Goal: Information Seeking & Learning: Understand process/instructions

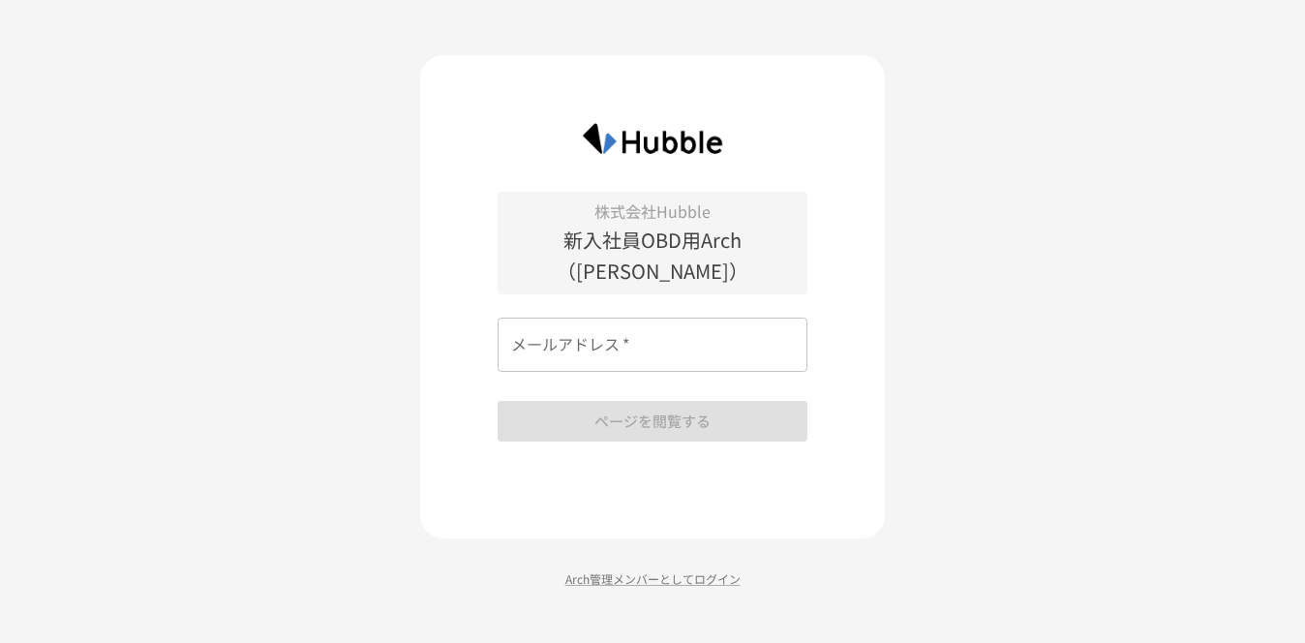
click at [734, 334] on input "メールアドレス   *" at bounding box center [653, 345] width 310 height 54
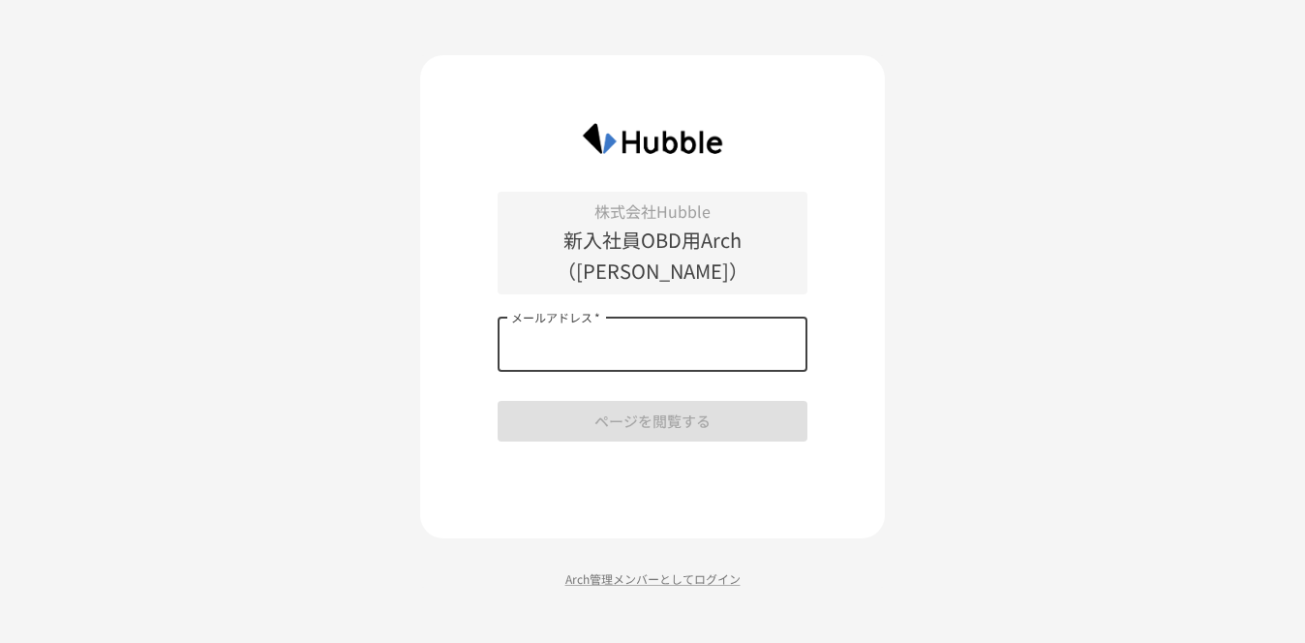
click at [725, 225] on p "株式会社Hubble" at bounding box center [653, 212] width 310 height 25
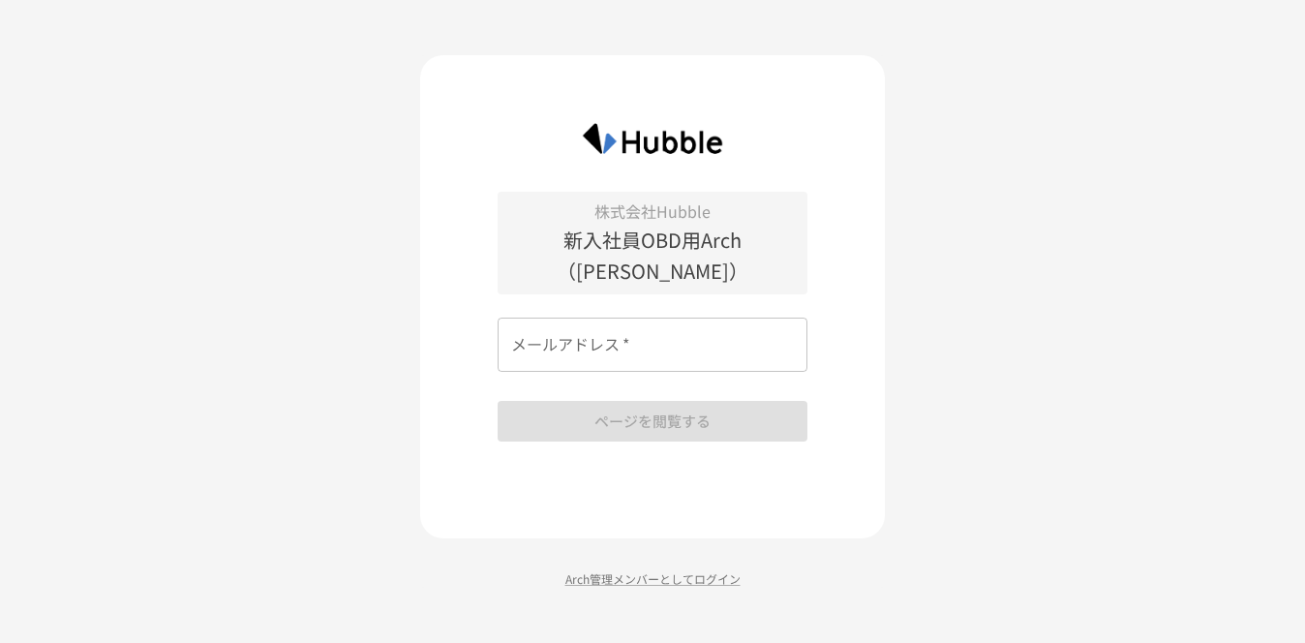
click at [723, 337] on input "メールアドレス   *" at bounding box center [653, 345] width 310 height 54
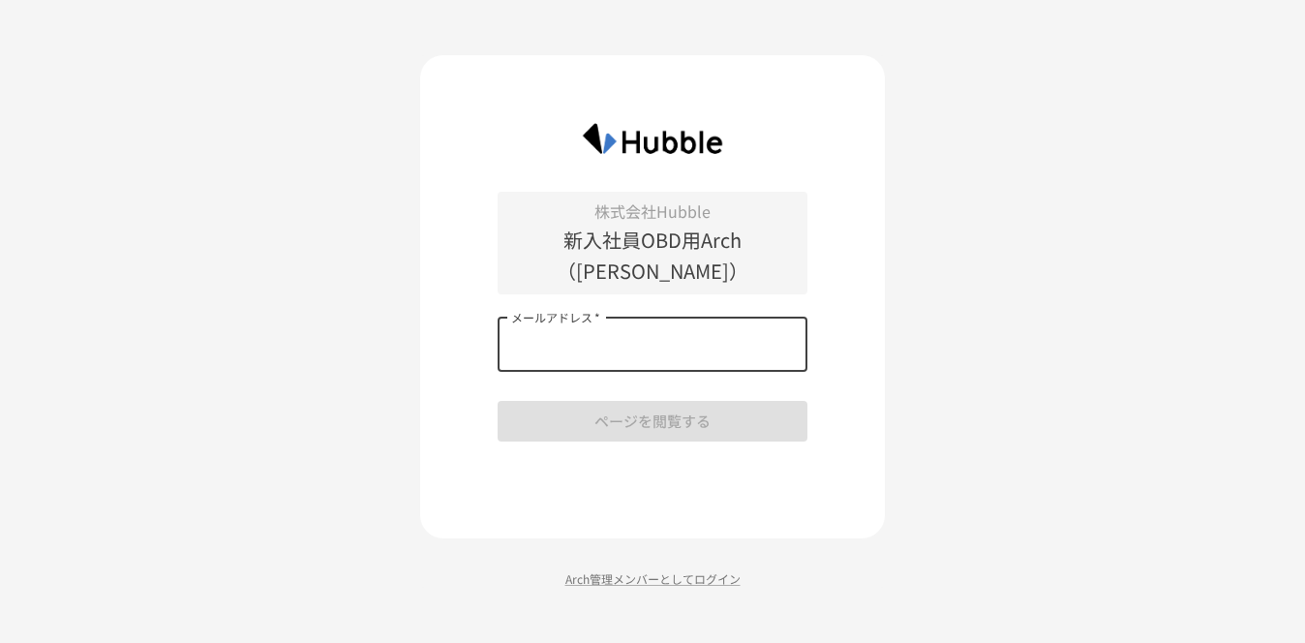
type input "**********"
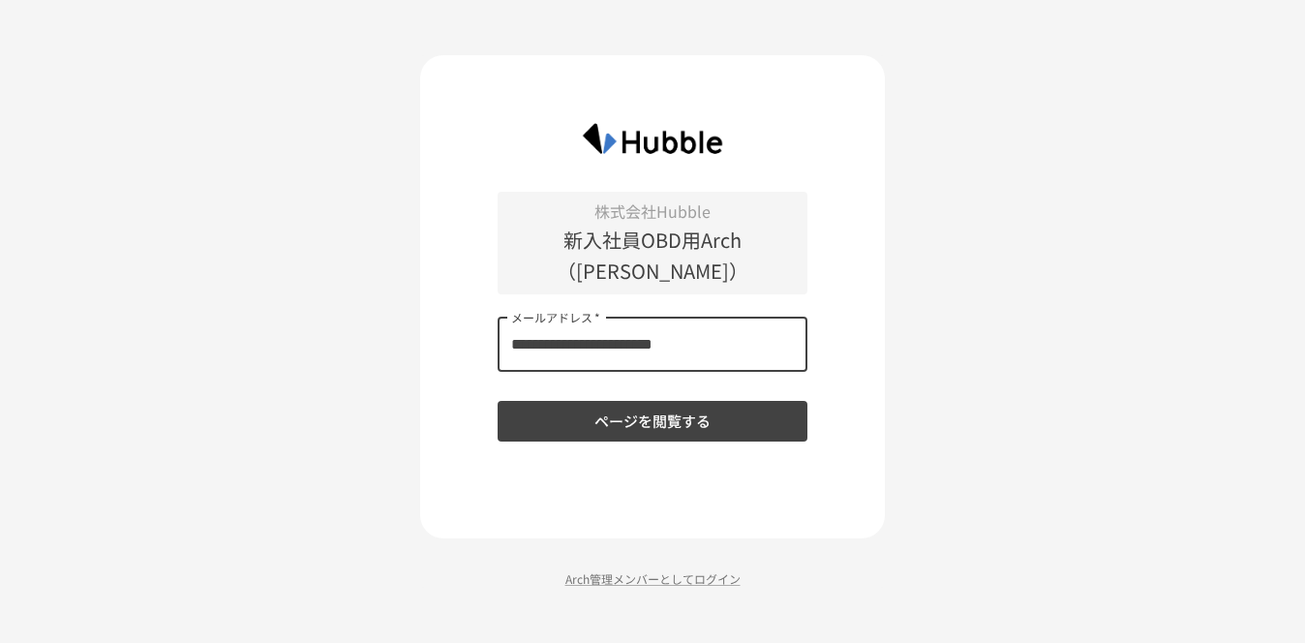
click at [686, 405] on button "ページを閲覧する" at bounding box center [653, 421] width 310 height 41
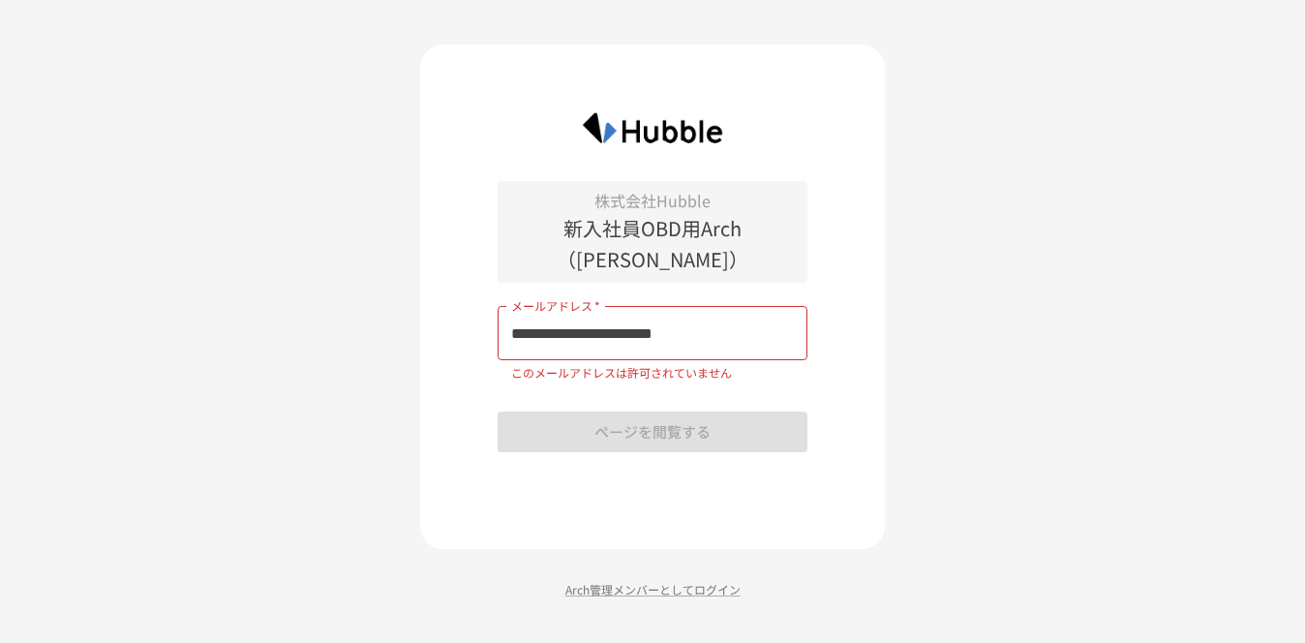
click at [740, 306] on input "**********" at bounding box center [653, 333] width 310 height 54
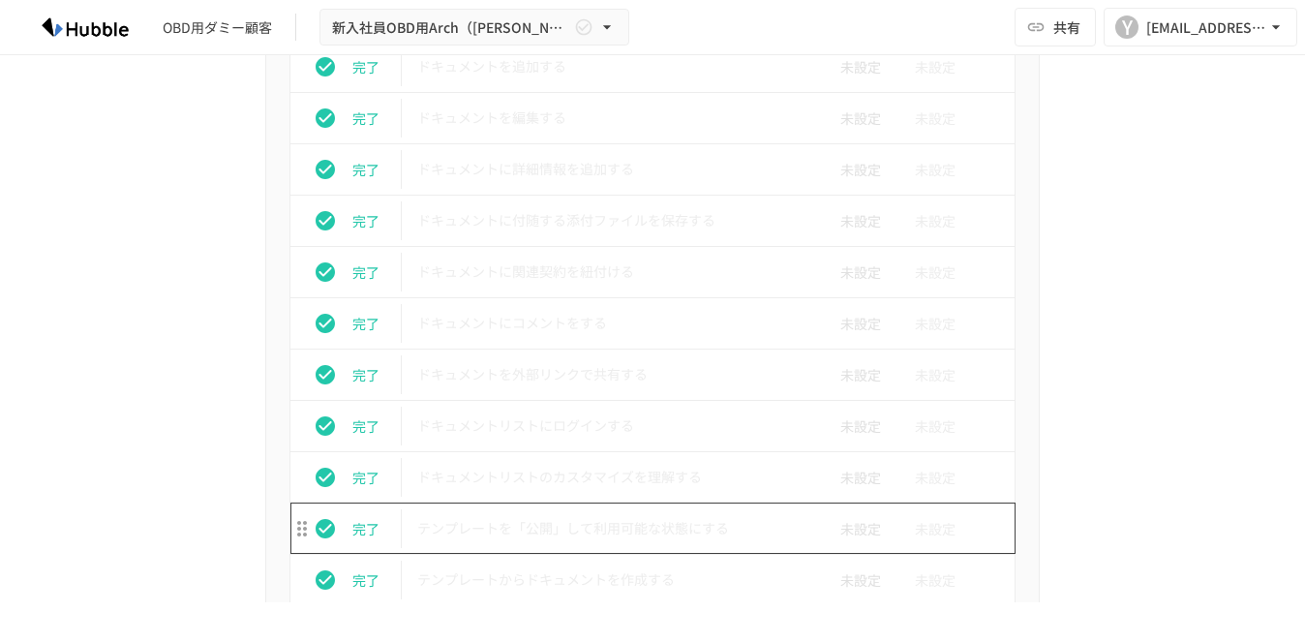
scroll to position [658, 0]
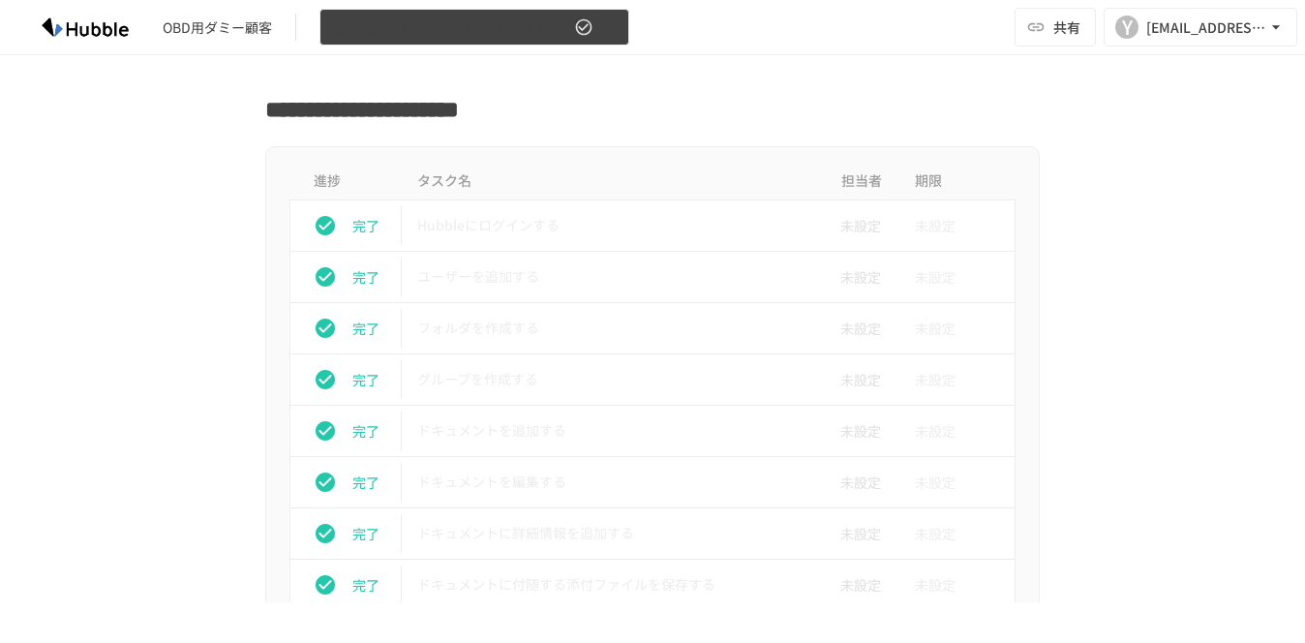
click at [616, 15] on button "新入社員OBD用Arch（[PERSON_NAME]＿BGOインターン生）" at bounding box center [475, 28] width 310 height 38
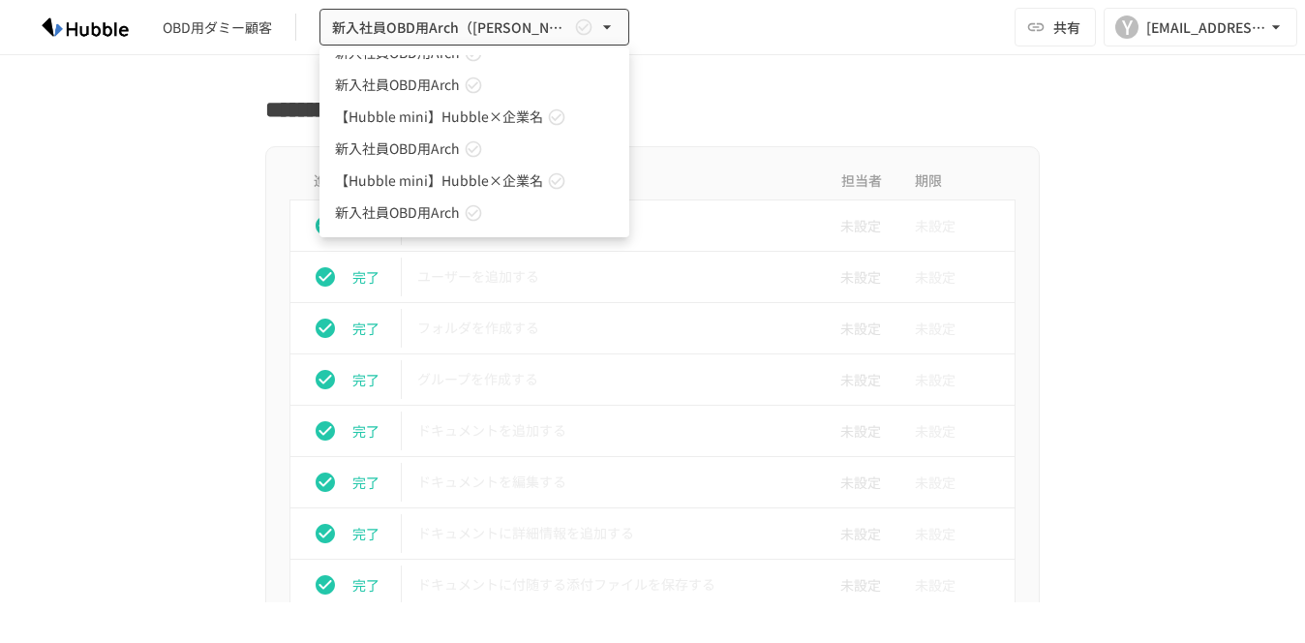
scroll to position [1396, 0]
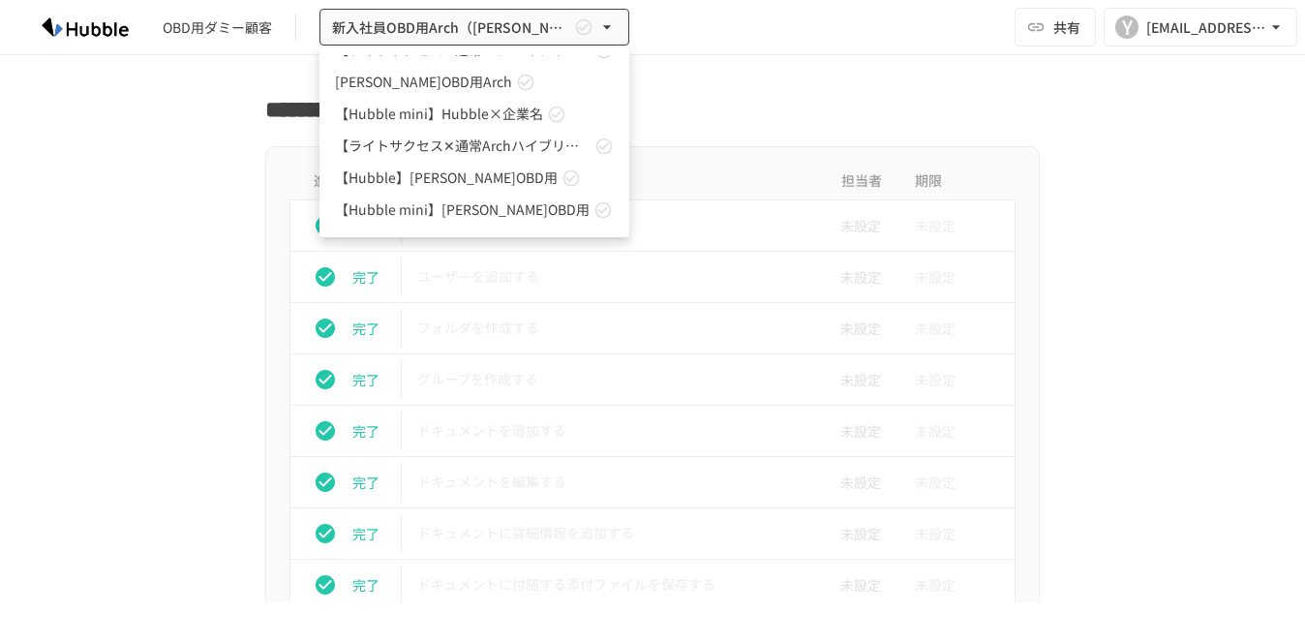
click at [803, 79] on div at bounding box center [652, 321] width 1305 height 643
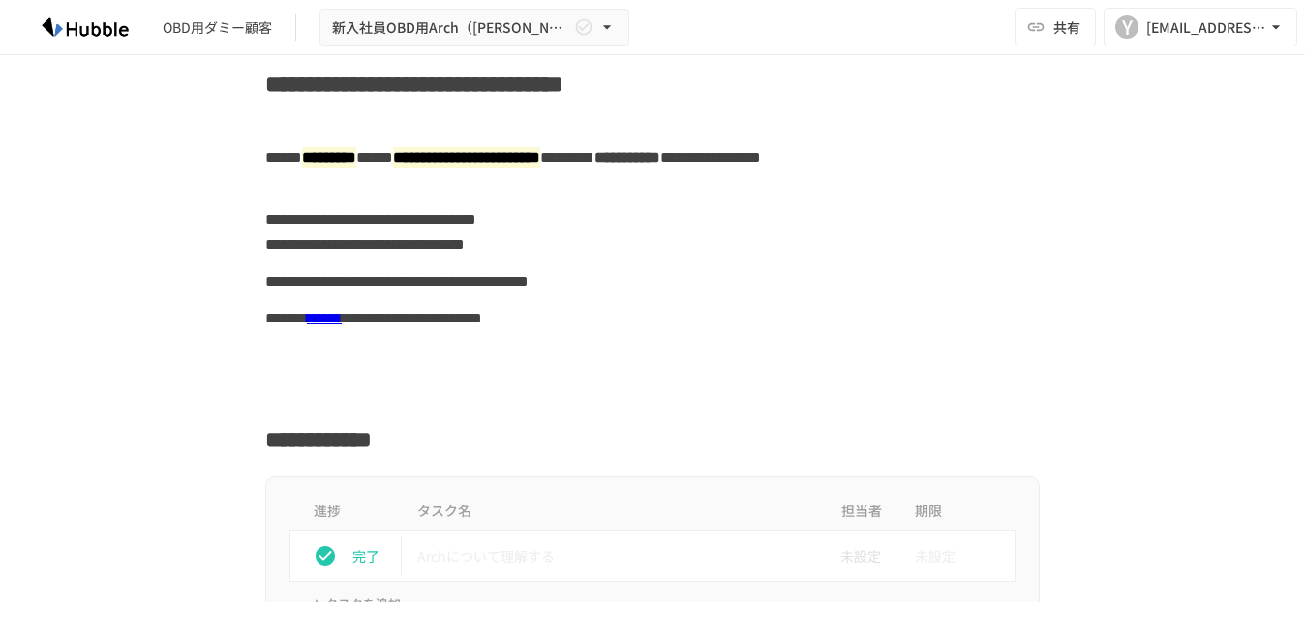
scroll to position [39, 0]
click at [778, 371] on div at bounding box center [652, 354] width 775 height 37
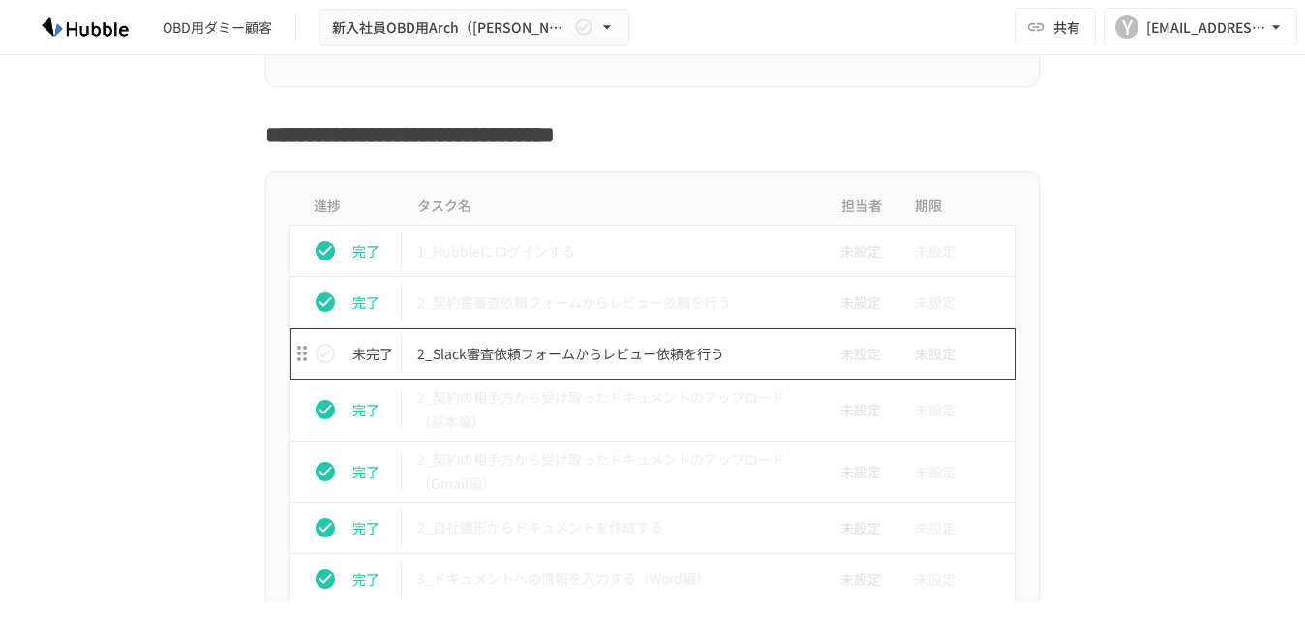
scroll to position [3110, 0]
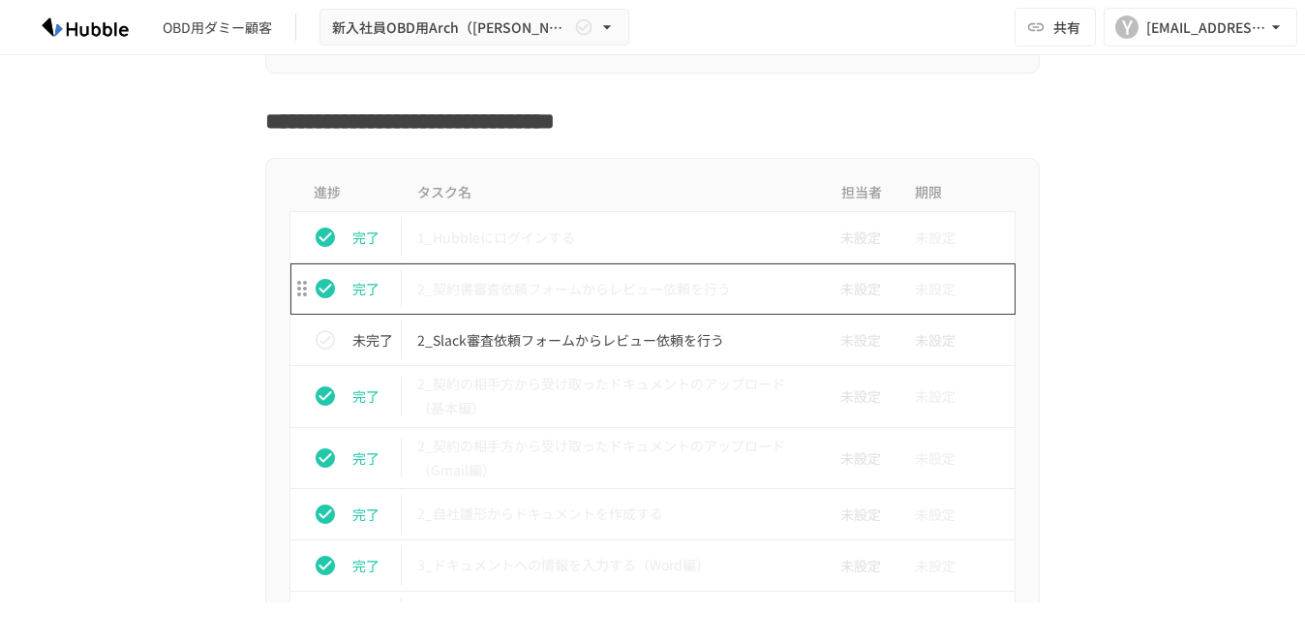
click at [706, 304] on td "2_契約書審査依頼フォームからレビュー依頼を行う" at bounding box center [612, 288] width 420 height 51
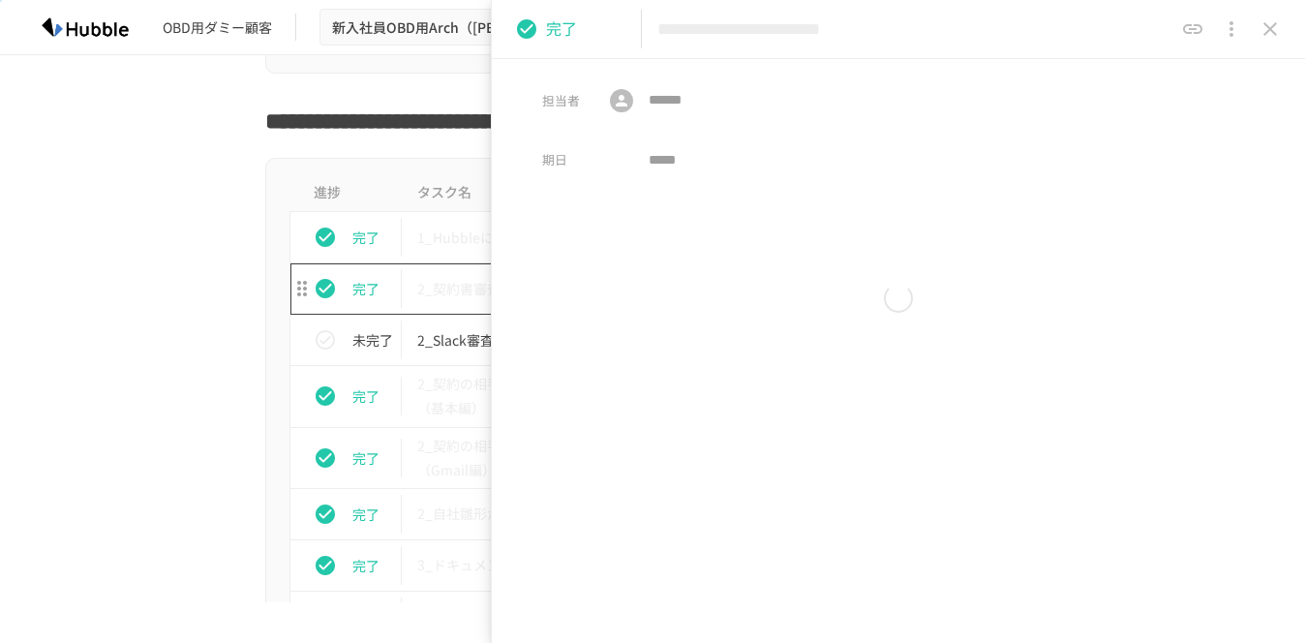
click at [529, 290] on div "Convert to 見出し リスト テキスト" at bounding box center [898, 297] width 813 height 193
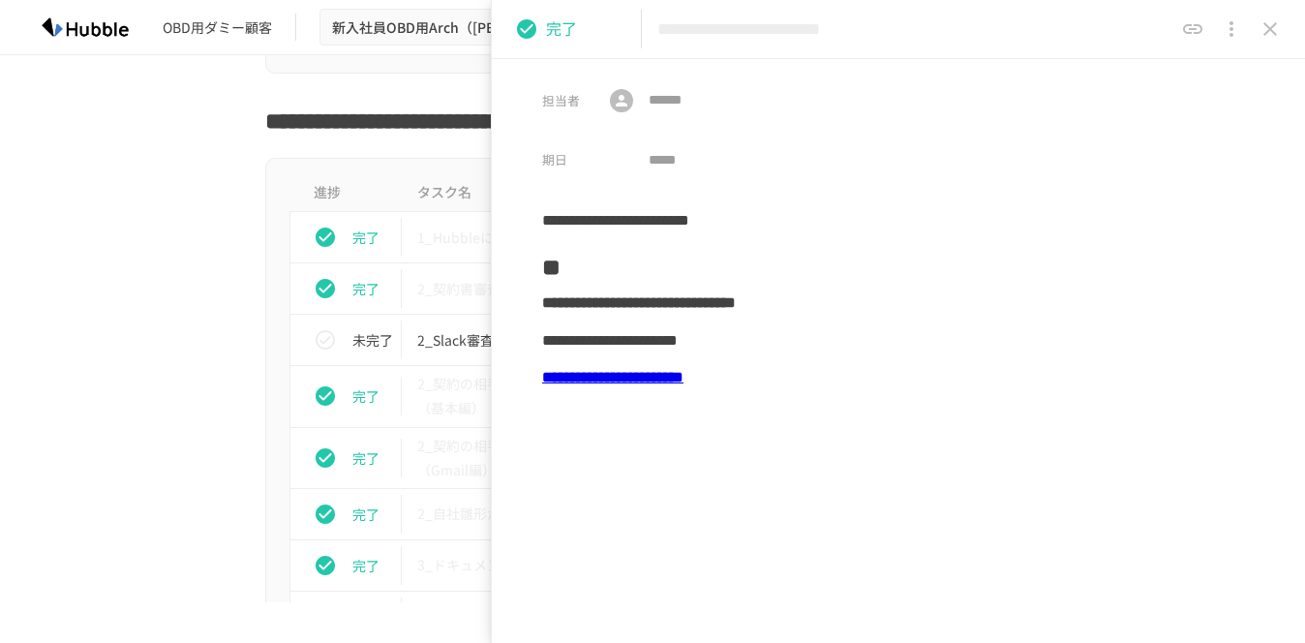
click at [684, 379] on b "**********" at bounding box center [612, 377] width 141 height 15
click at [926, 377] on div "**********" at bounding box center [898, 377] width 713 height 37
click at [684, 379] on b "**********" at bounding box center [612, 377] width 141 height 15
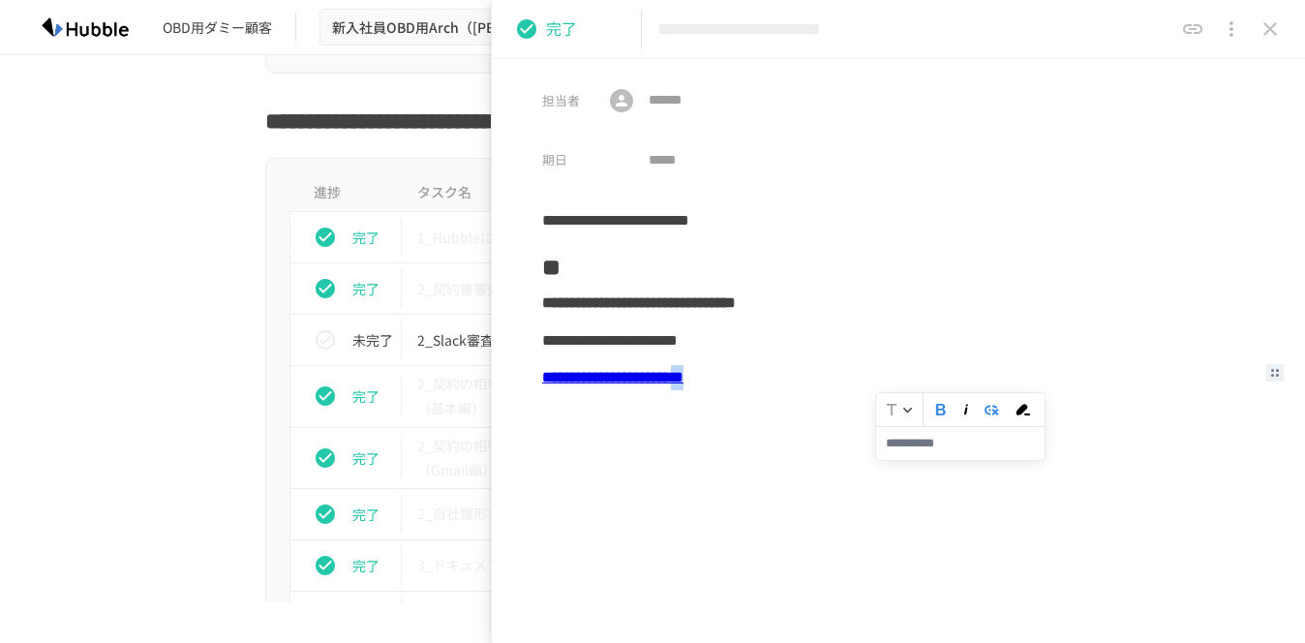
click at [770, 426] on div at bounding box center [898, 414] width 713 height 37
click at [684, 379] on b "**********" at bounding box center [612, 377] width 141 height 15
click at [810, 439] on input "**********" at bounding box center [790, 443] width 169 height 34
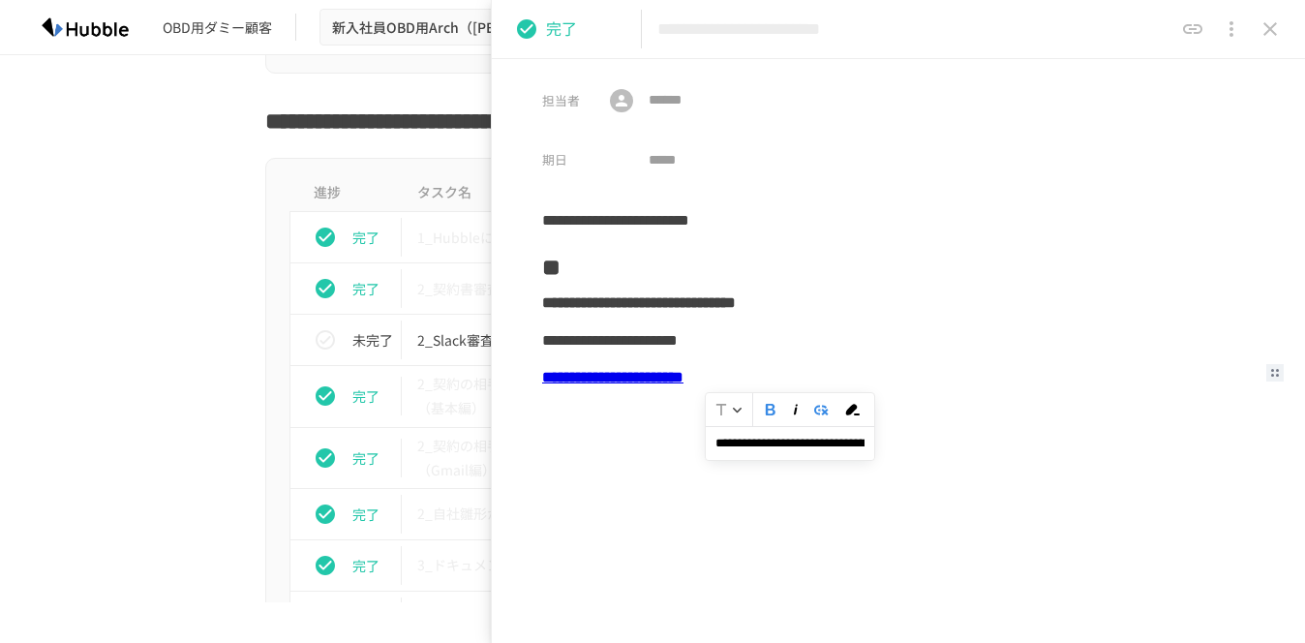
click at [810, 439] on input "**********" at bounding box center [790, 443] width 169 height 34
click at [821, 449] on input "**********" at bounding box center [790, 443] width 169 height 34
click at [783, 448] on input "**********" at bounding box center [790, 443] width 169 height 34
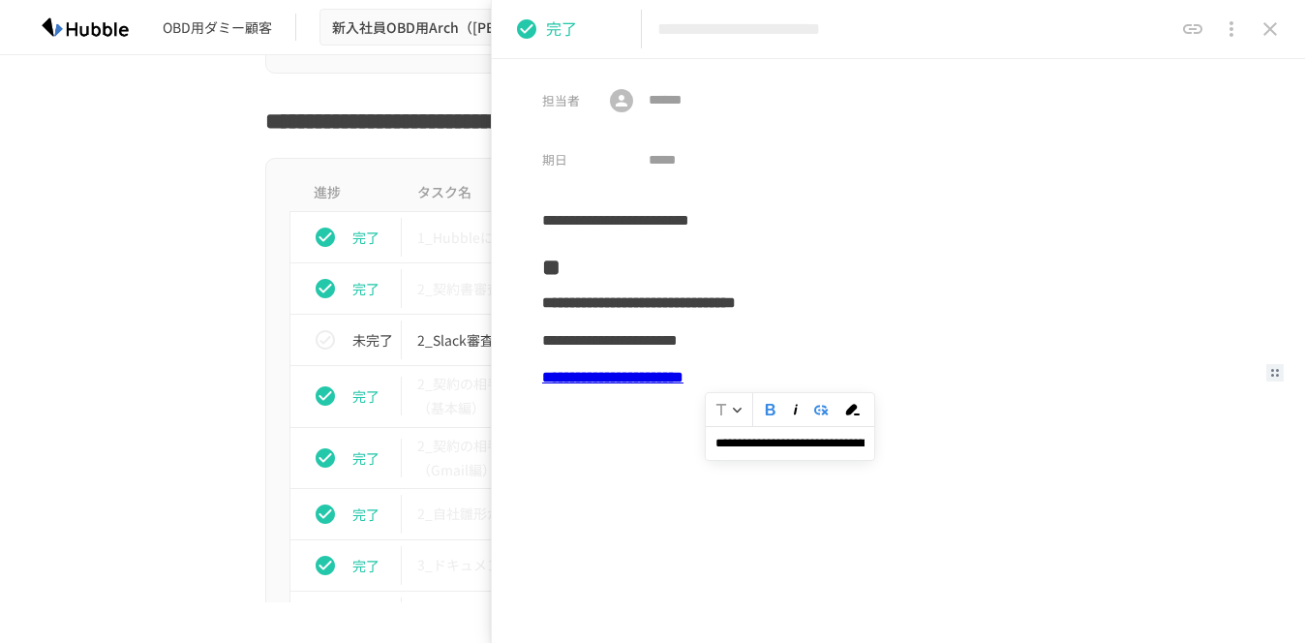
click at [783, 448] on input "**********" at bounding box center [790, 443] width 169 height 34
click at [1264, 36] on icon "close drawer" at bounding box center [1270, 28] width 23 height 23
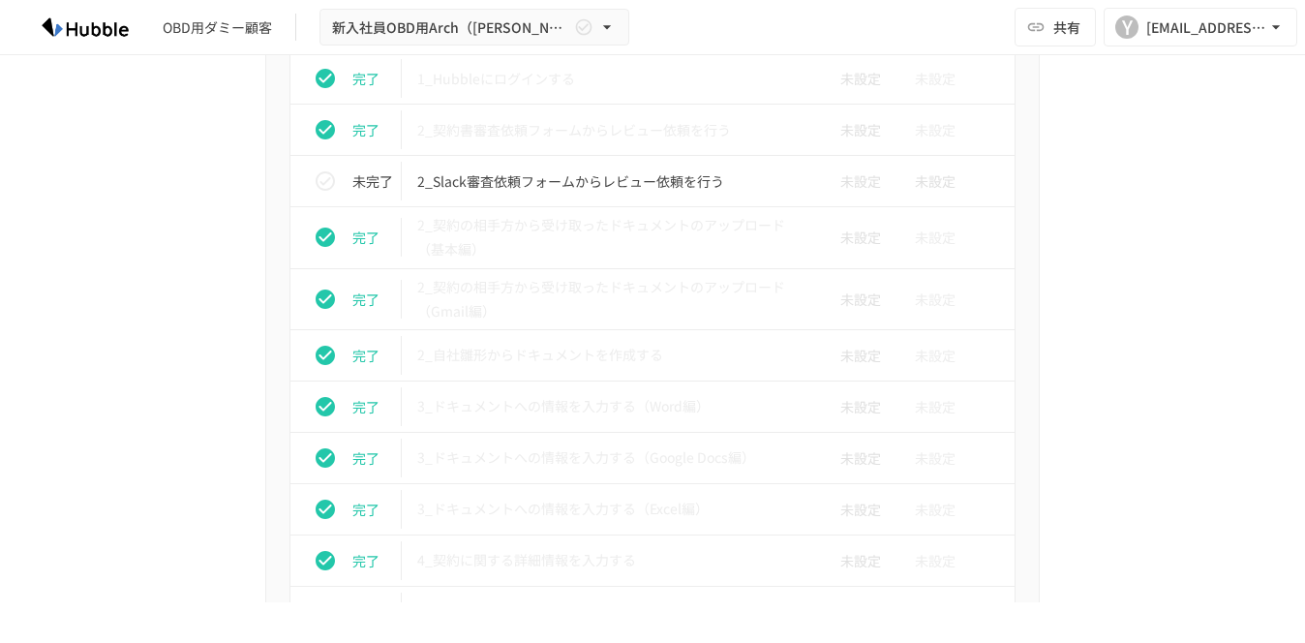
scroll to position [3274, 0]
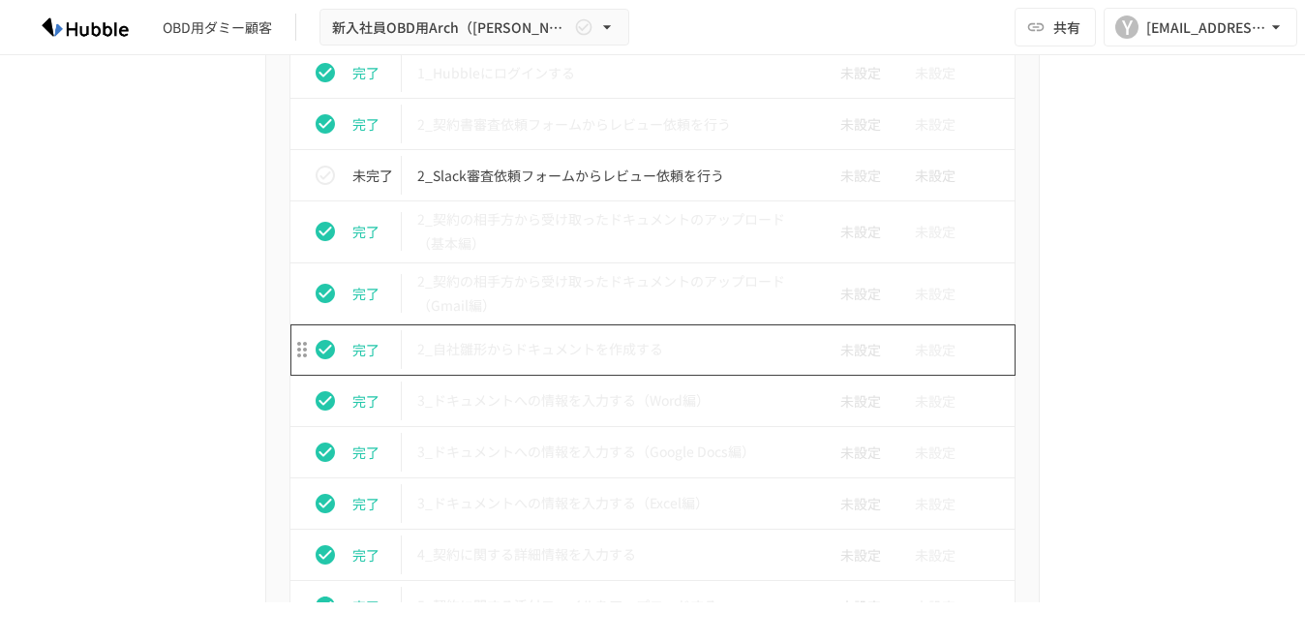
click at [600, 353] on p "2_自社雛形からドキュメントを作成する" at bounding box center [611, 349] width 389 height 24
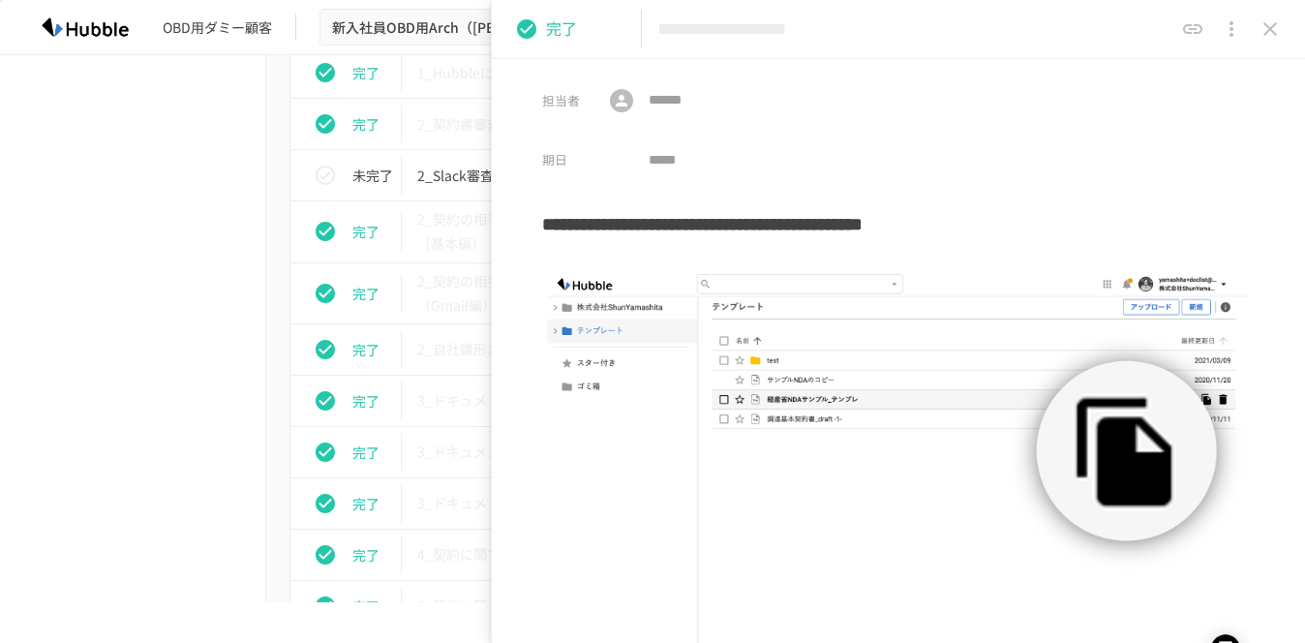
click at [1260, 45] on button "close drawer" at bounding box center [1270, 29] width 39 height 39
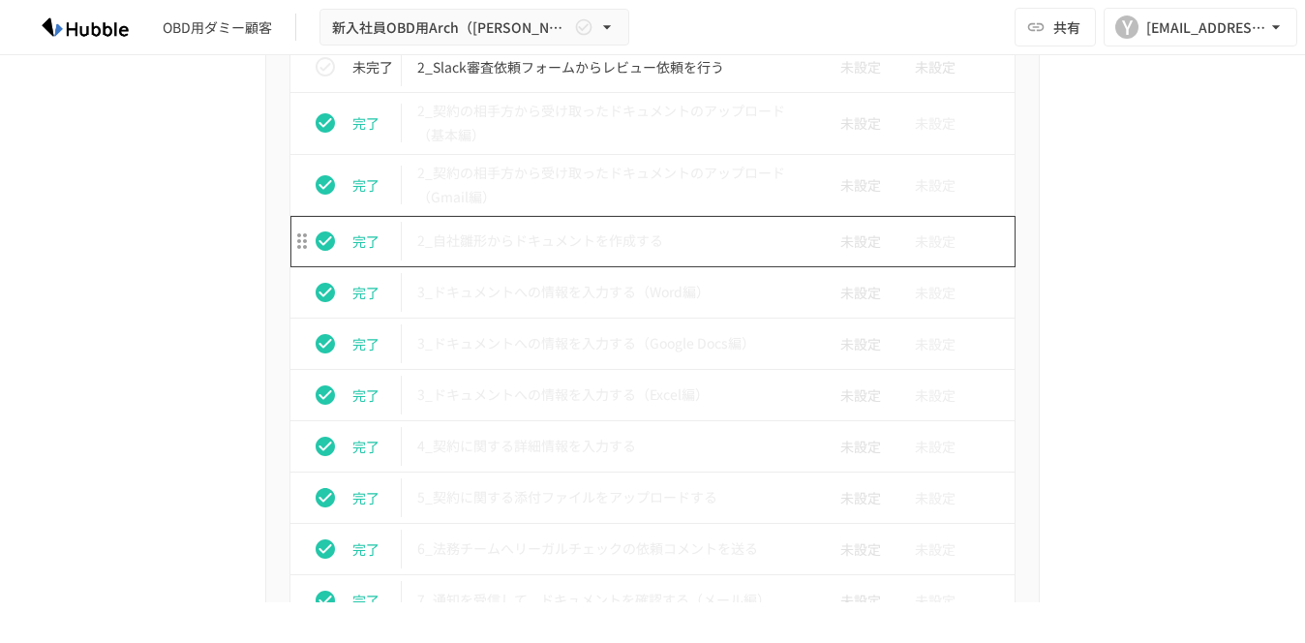
scroll to position [3401, 0]
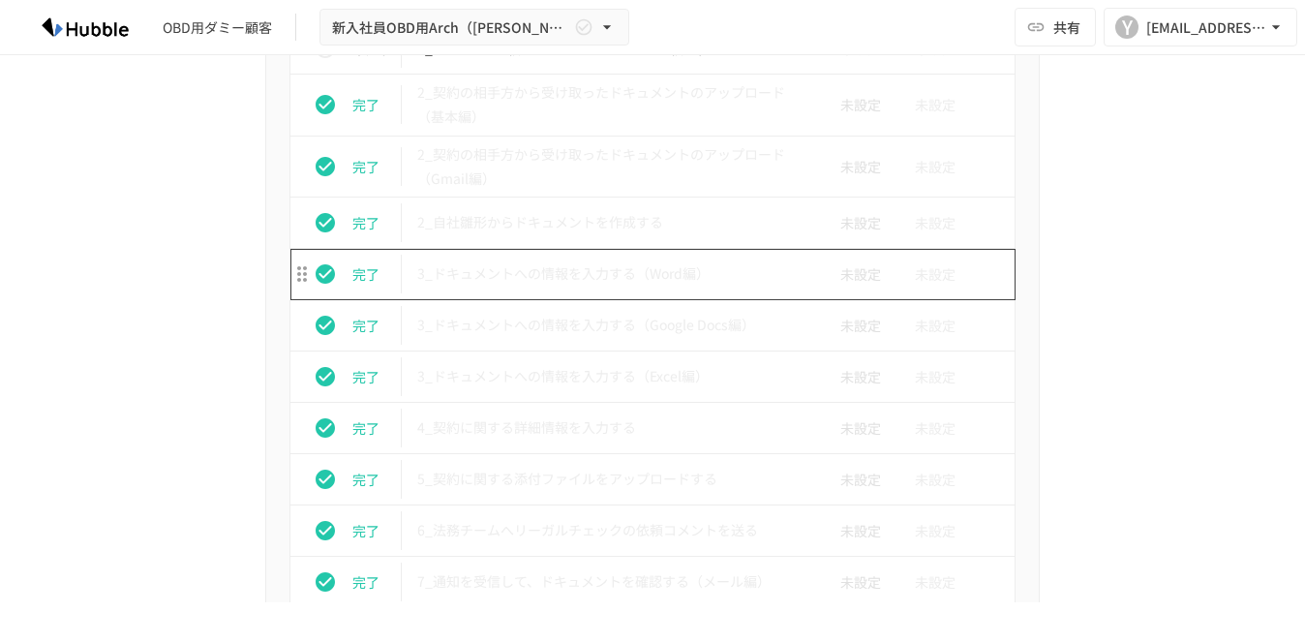
click at [545, 282] on p "3_ドキュメントへの情報を入力する（Word編）" at bounding box center [611, 273] width 389 height 24
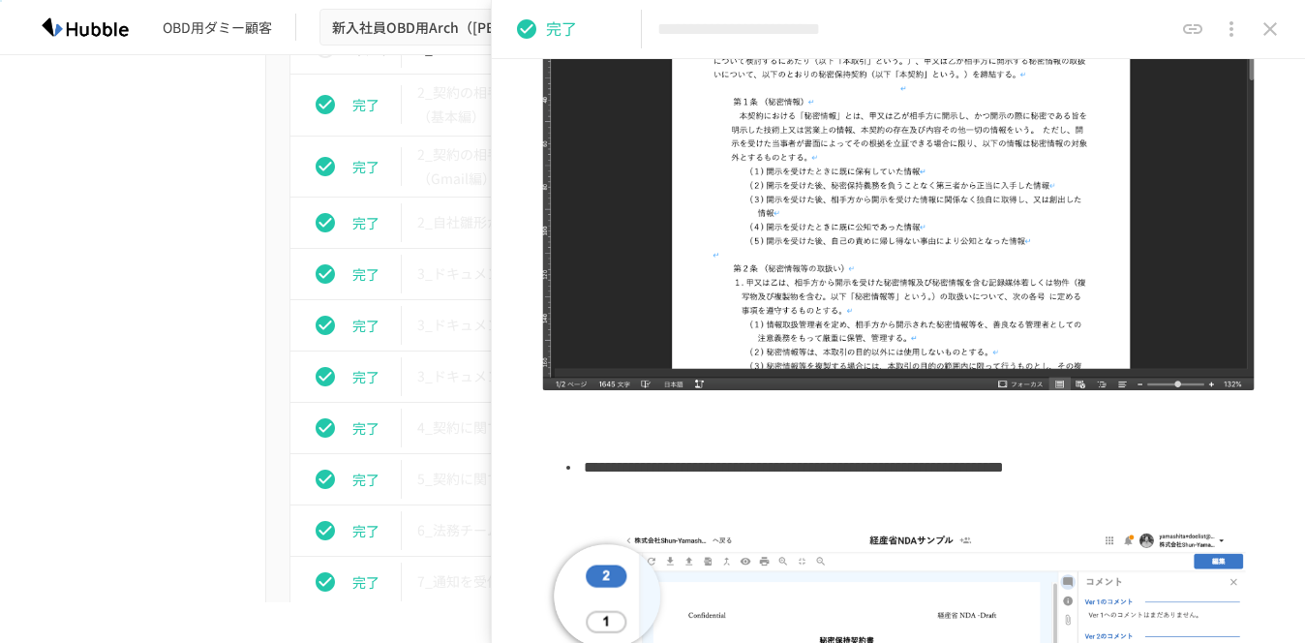
scroll to position [995, 0]
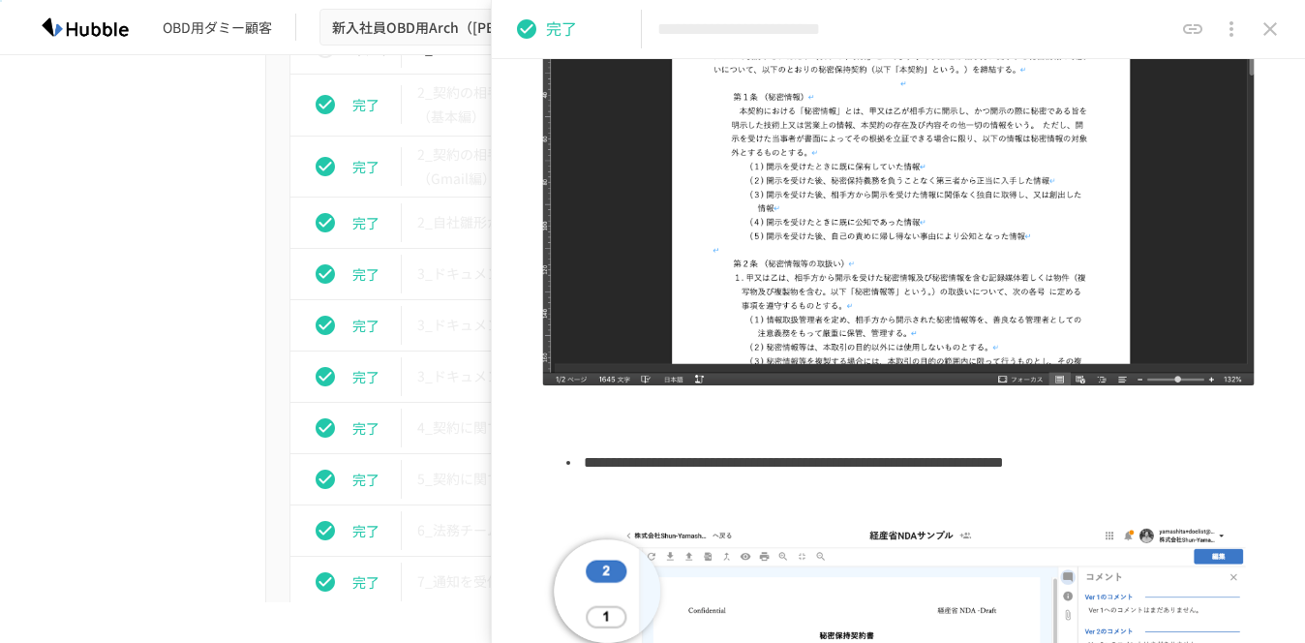
click at [1276, 25] on icon "close drawer" at bounding box center [1270, 28] width 23 height 23
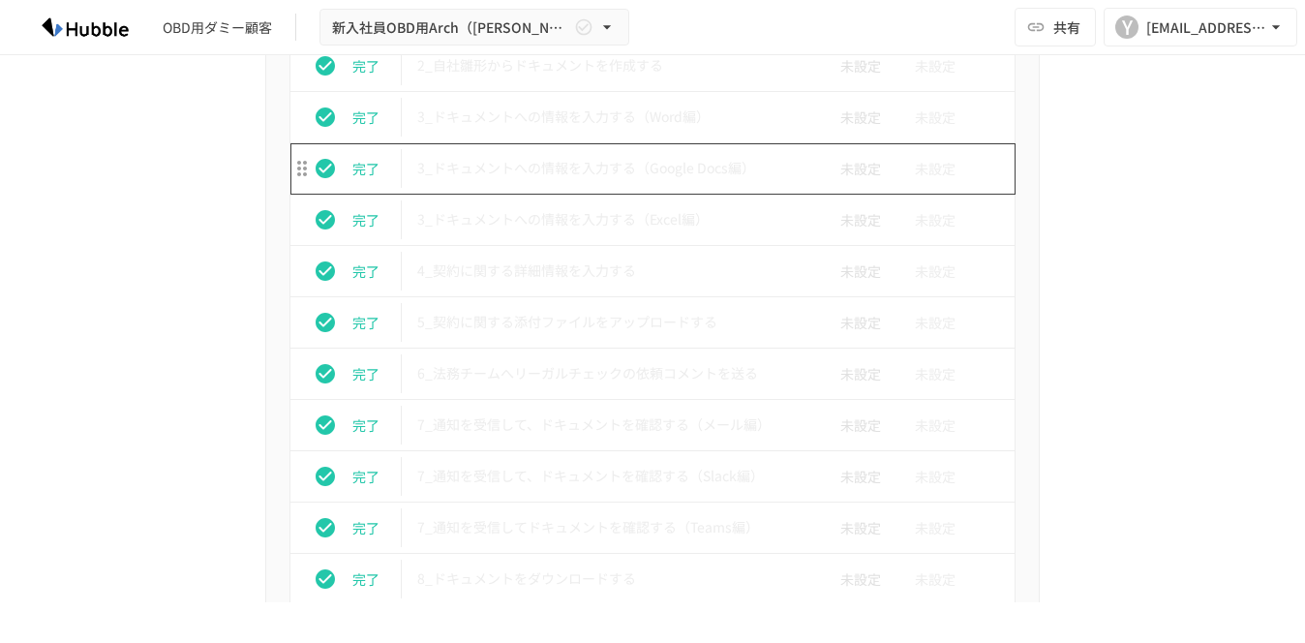
scroll to position [3667, 0]
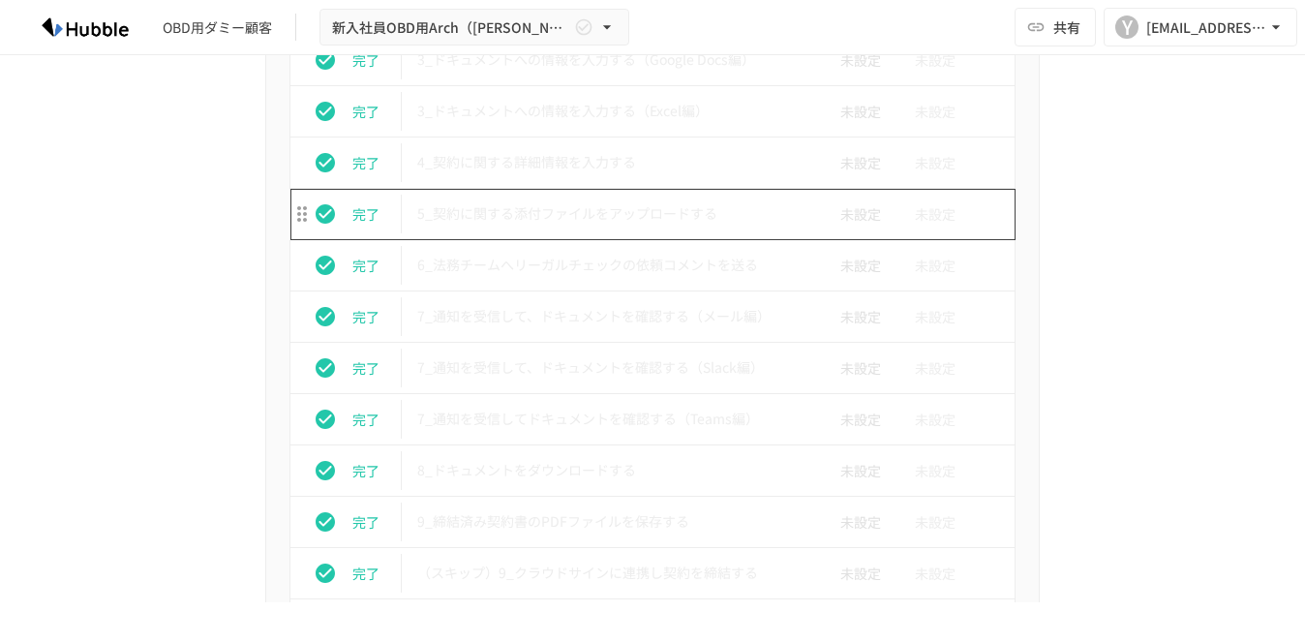
click at [572, 214] on p "5_契約に関する添付ファイルをアップロードする" at bounding box center [611, 213] width 389 height 24
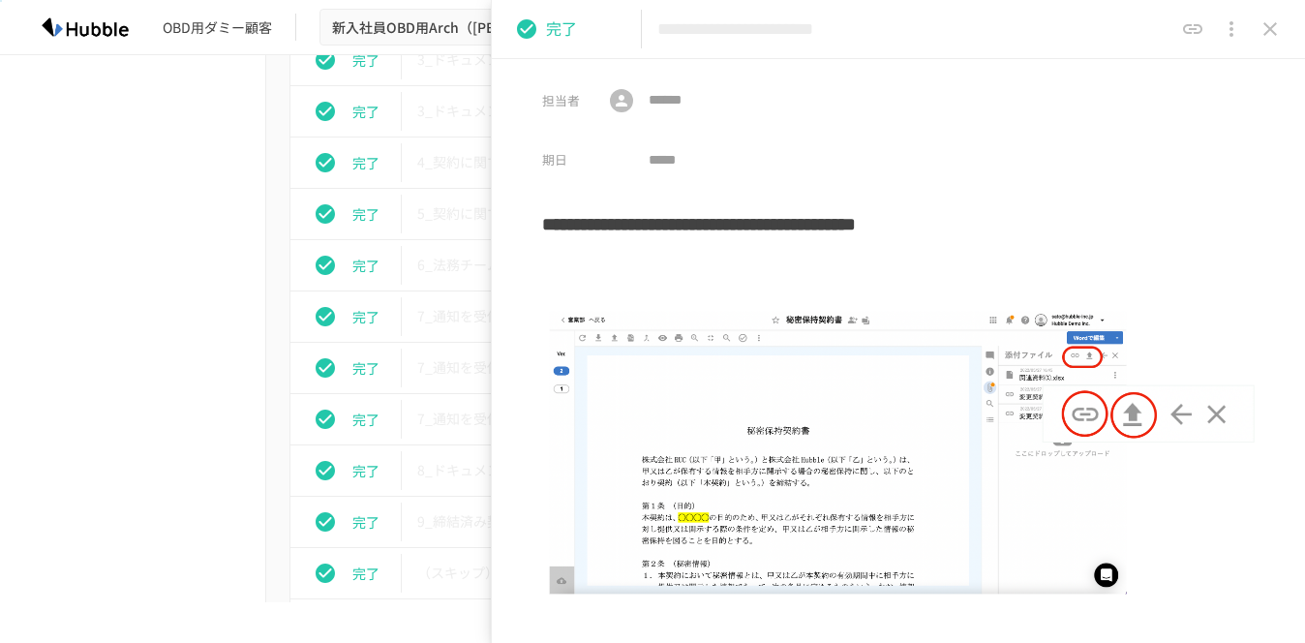
click at [572, 214] on h3 "**********" at bounding box center [898, 230] width 713 height 59
click at [1270, 36] on icon "close drawer" at bounding box center [1270, 28] width 23 height 23
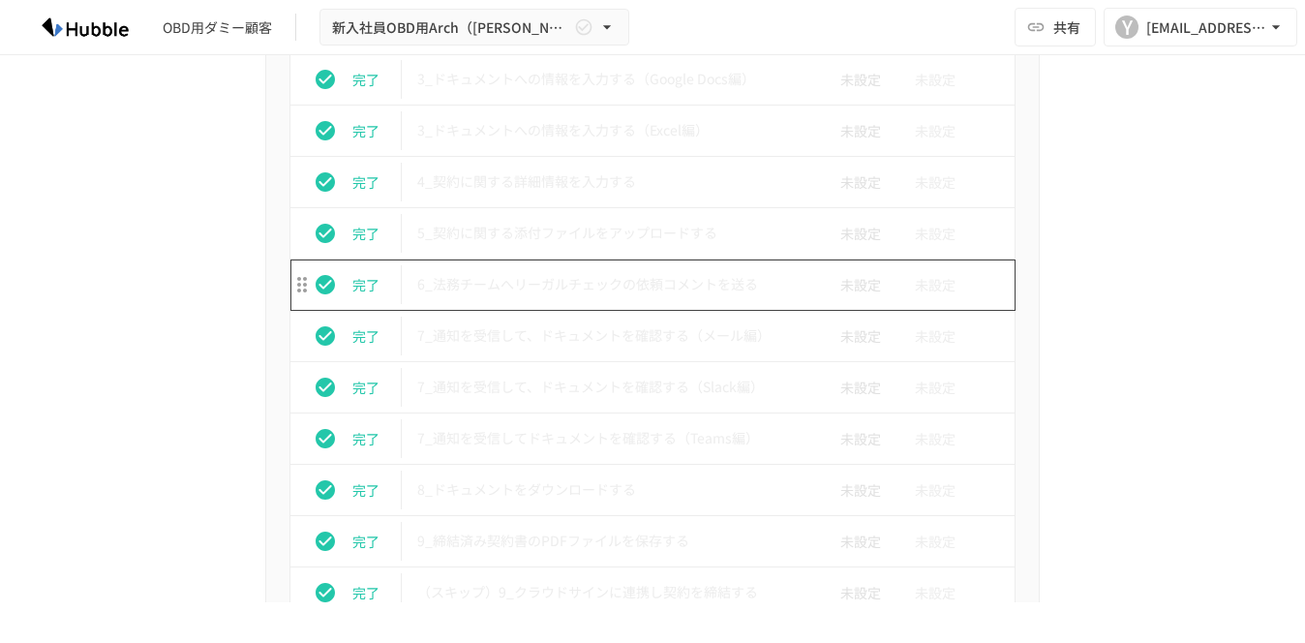
scroll to position [3641, 0]
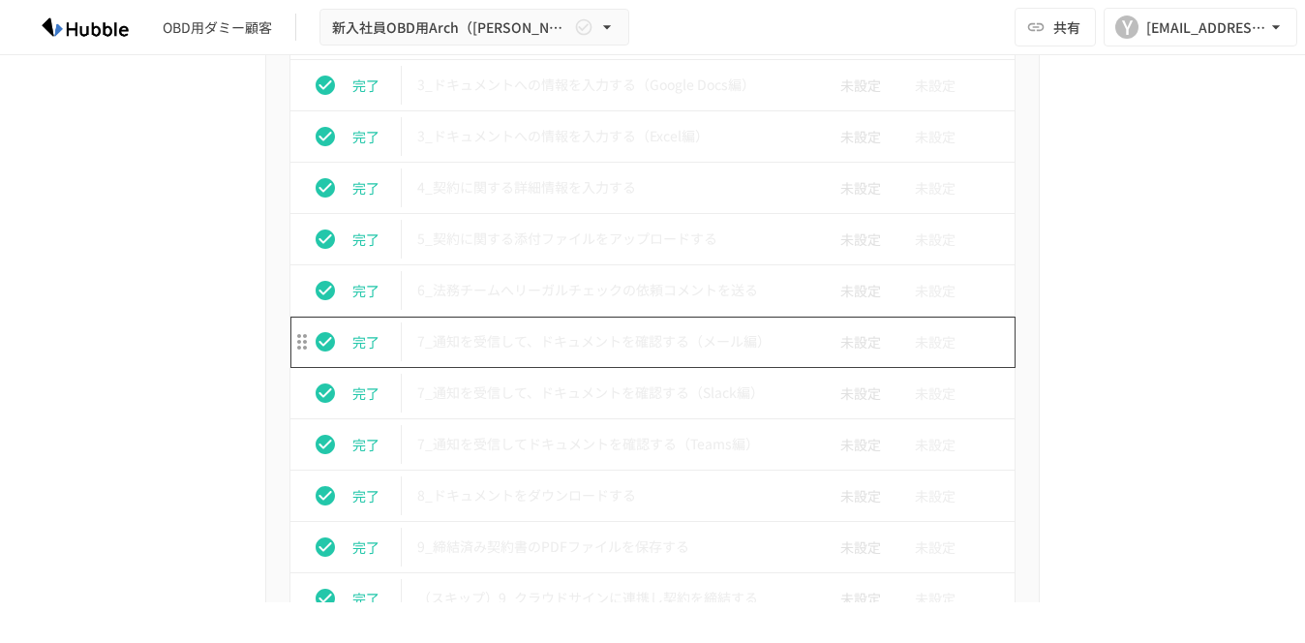
click at [647, 331] on p "7_通知を受信して、ドキュメントを確認する（メール編）" at bounding box center [611, 341] width 389 height 24
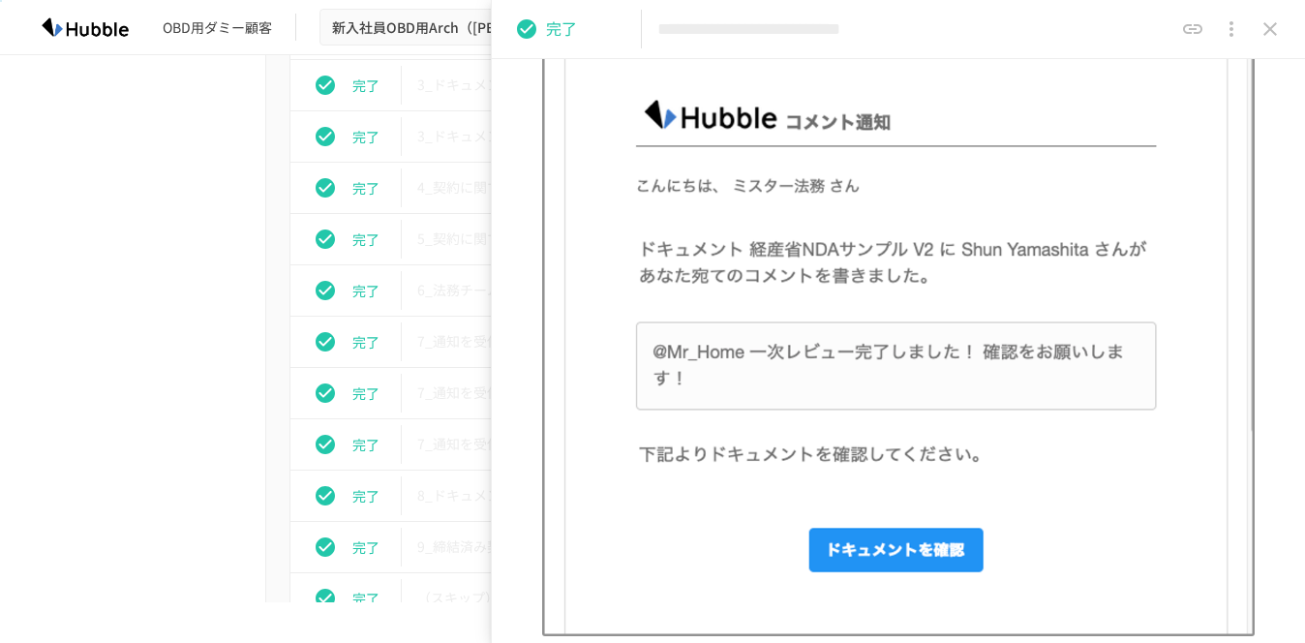
scroll to position [377, 0]
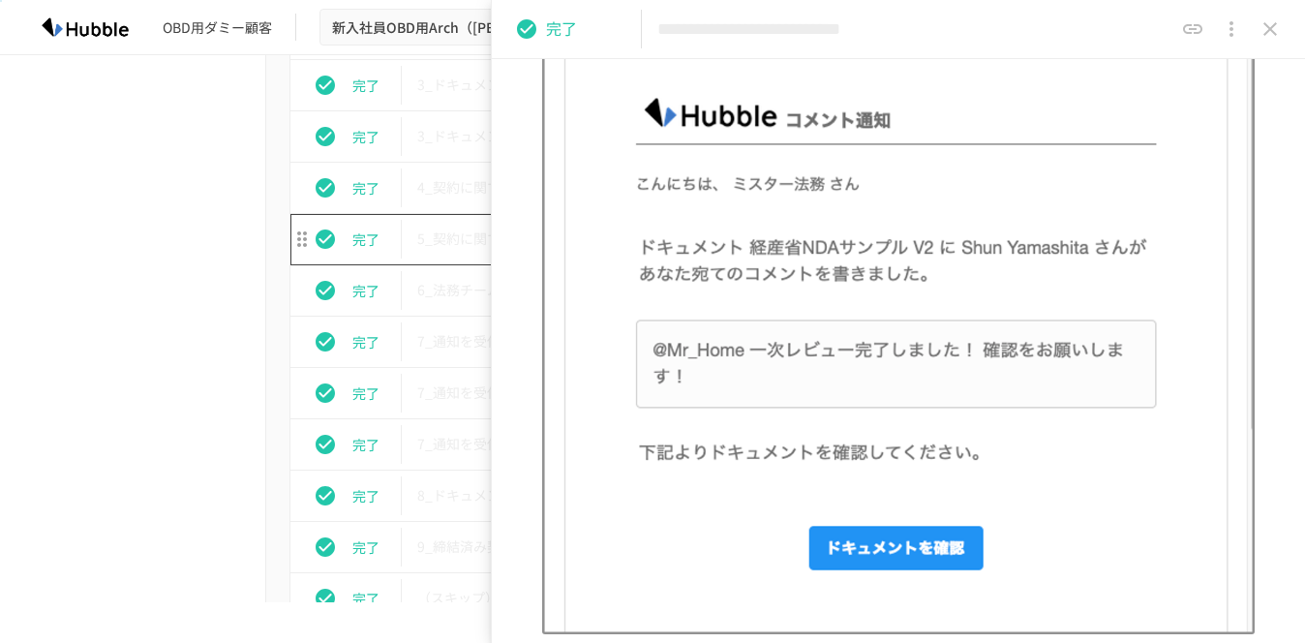
click at [444, 228] on p "5_契約に関する添付ファイルをアップロードする" at bounding box center [611, 239] width 389 height 24
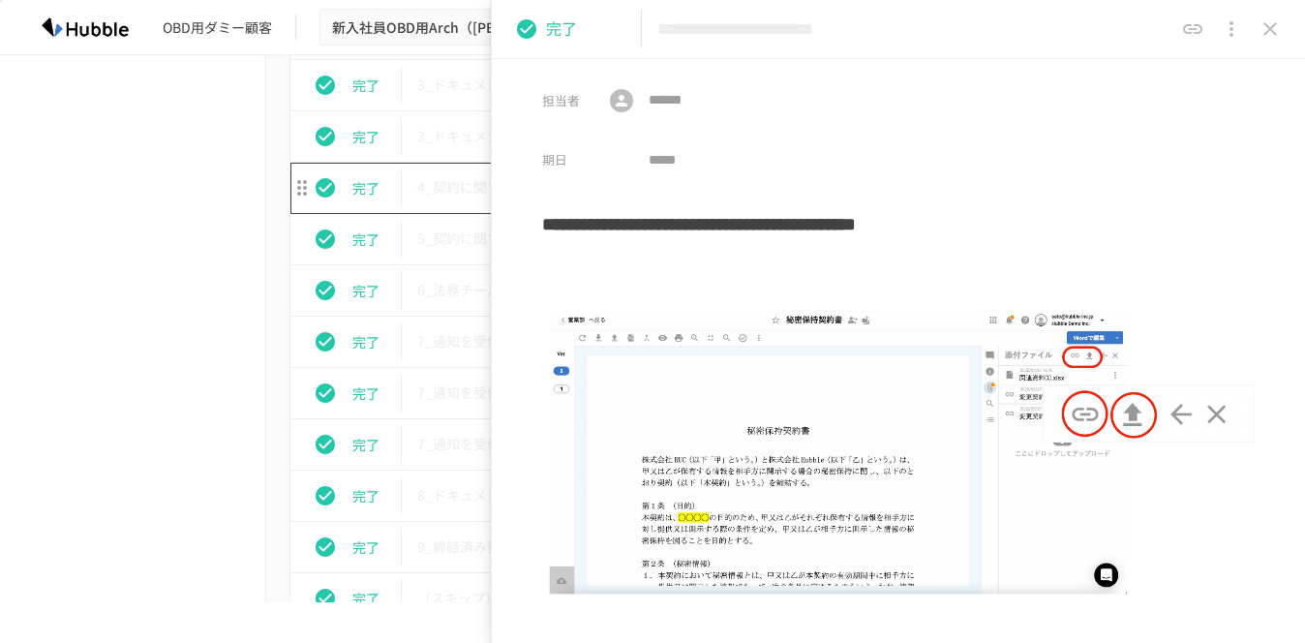
click at [453, 169] on td "4_契約に関する詳細情報を入力する" at bounding box center [612, 188] width 420 height 51
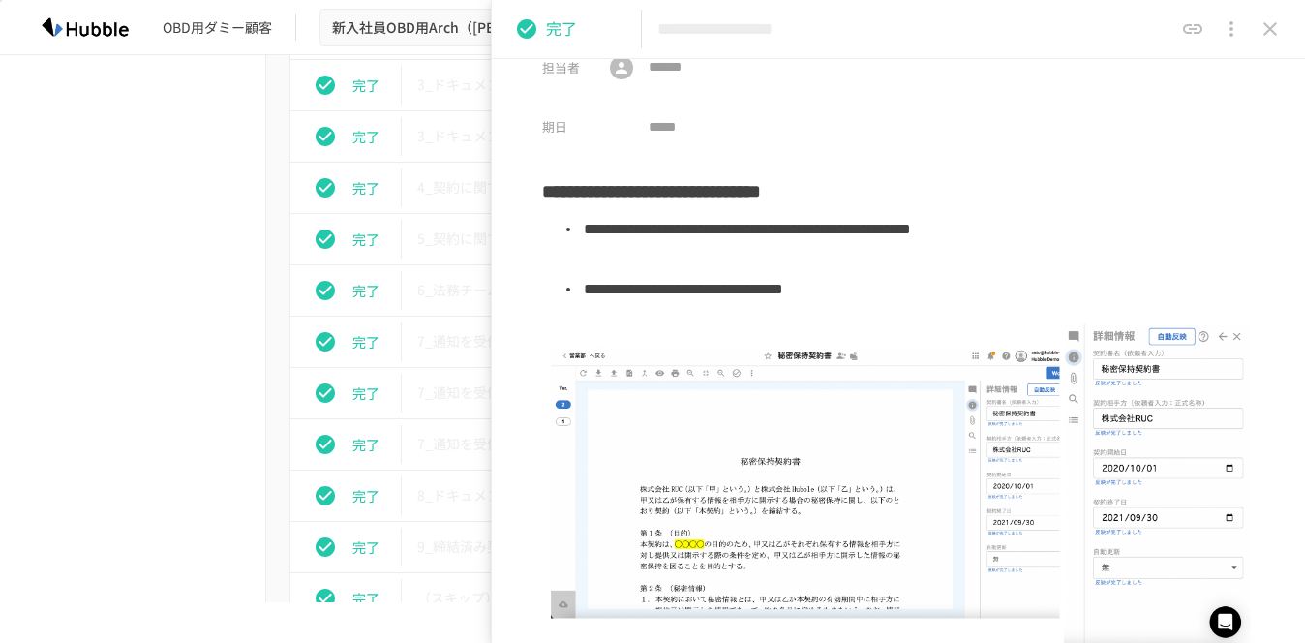
scroll to position [37, 0]
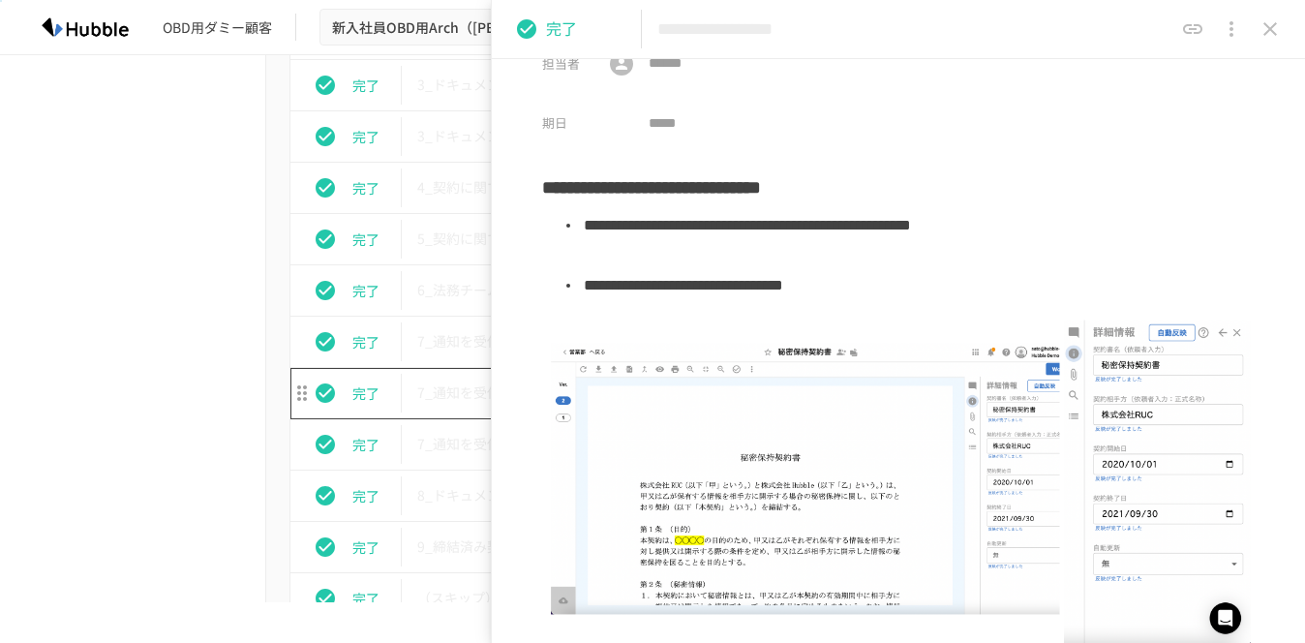
click at [459, 408] on td "7_通知を受信して、ドキュメントを確認する（Slack編）" at bounding box center [612, 393] width 420 height 51
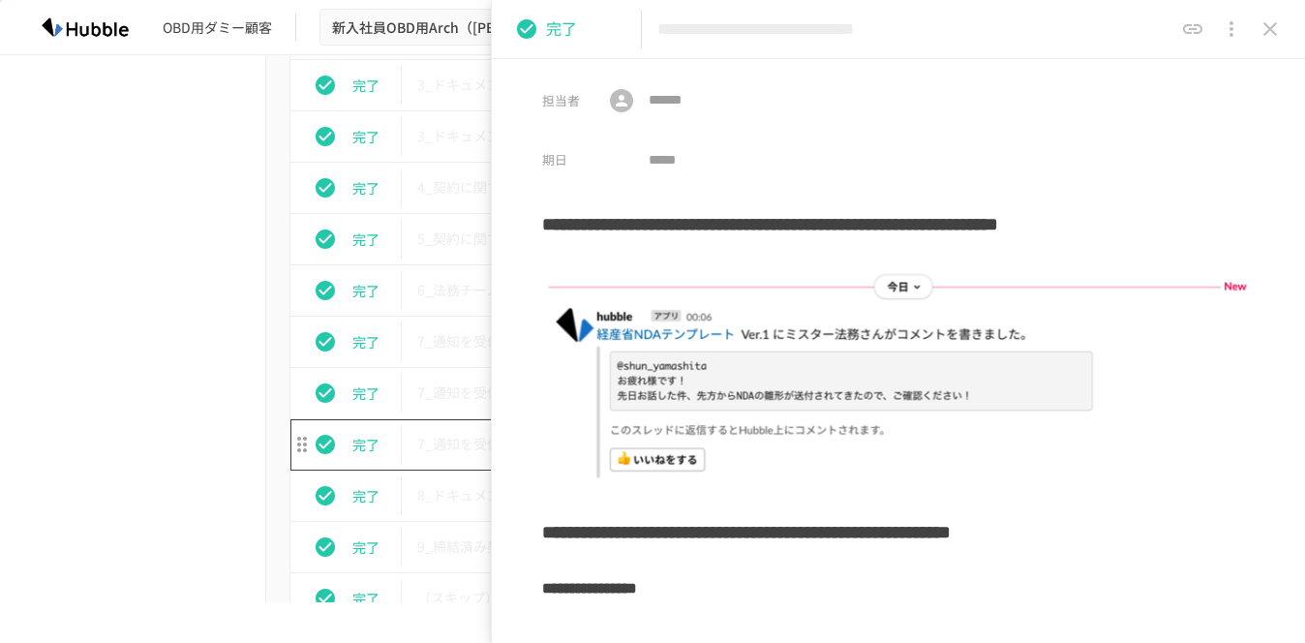
click at [457, 443] on p "7_通知を受信してドキュメントを確認する（Teams編）" at bounding box center [611, 444] width 389 height 24
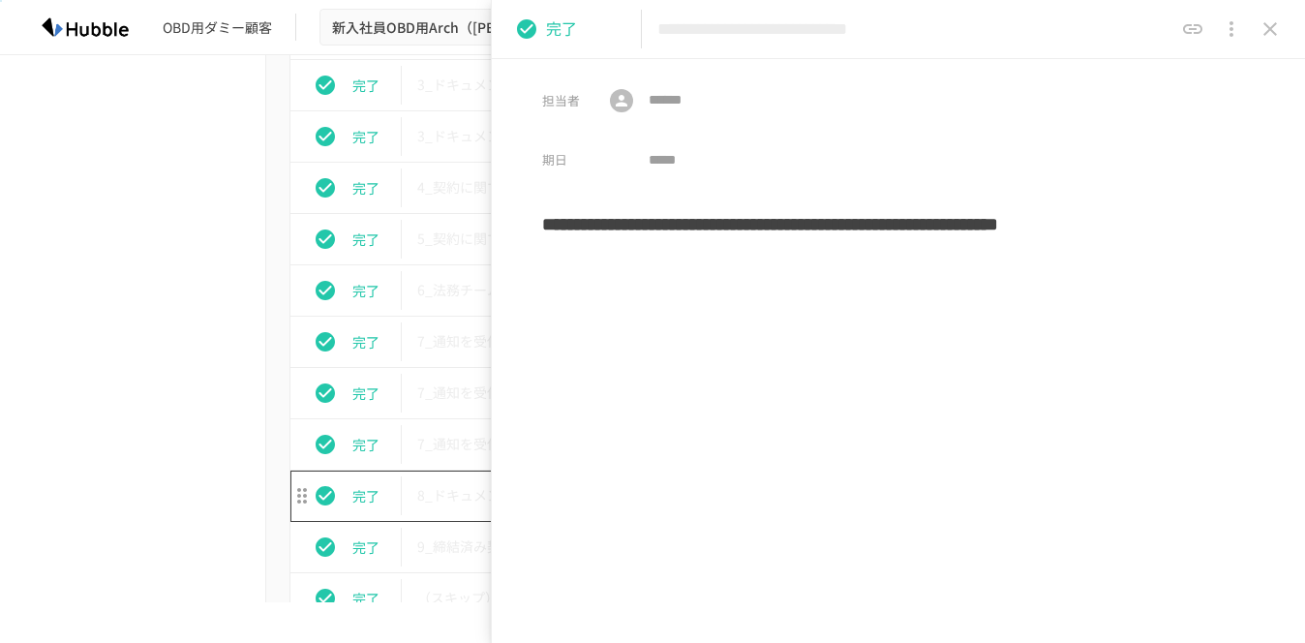
click at [457, 483] on td "8_ドキュメントをダウンロードする" at bounding box center [612, 496] width 420 height 51
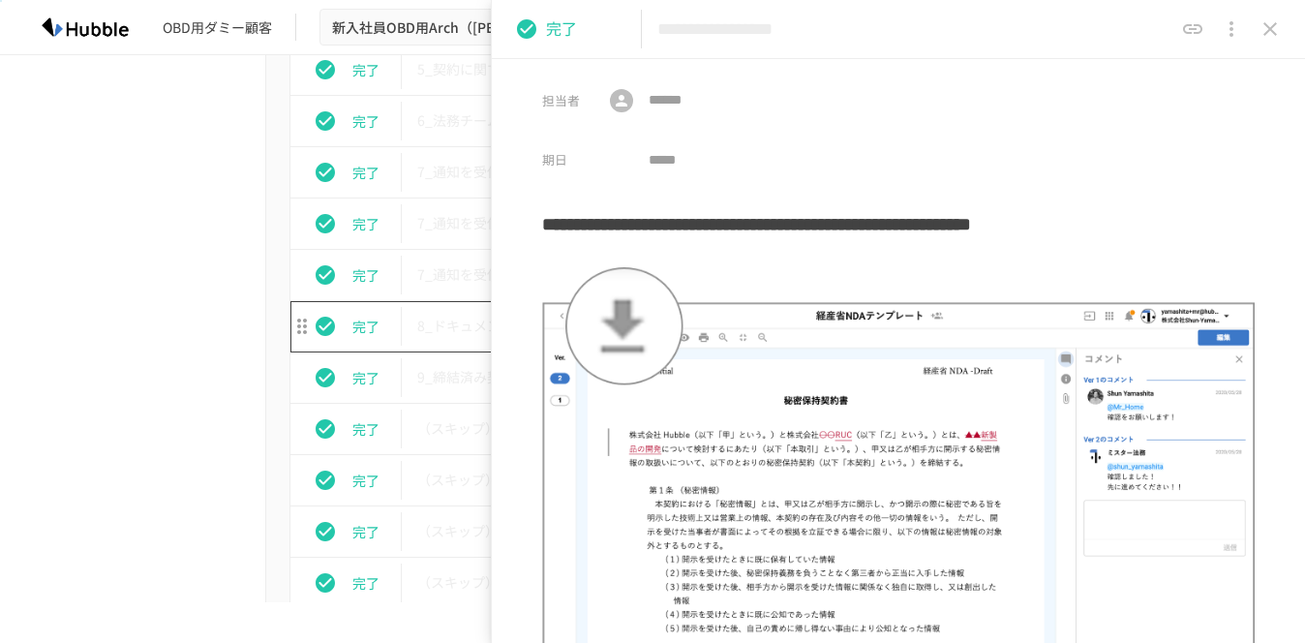
scroll to position [3815, 0]
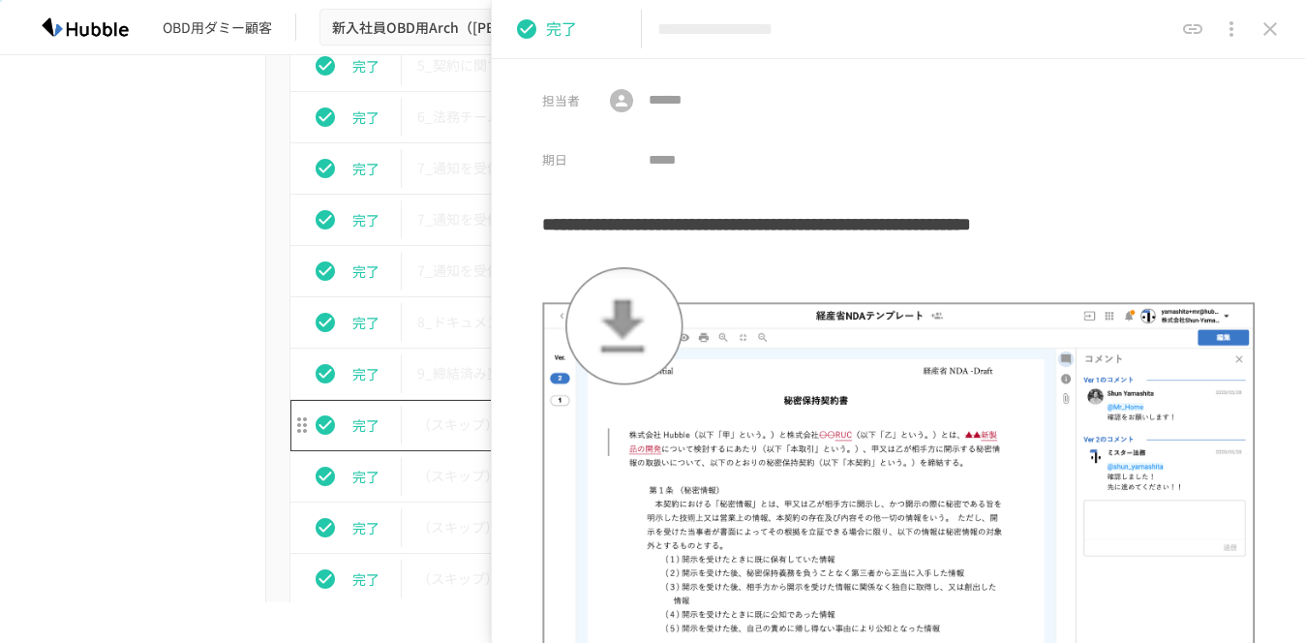
click at [459, 406] on td "（スキップ）9_クラウドサインに連携し契約を締結する" at bounding box center [612, 425] width 420 height 51
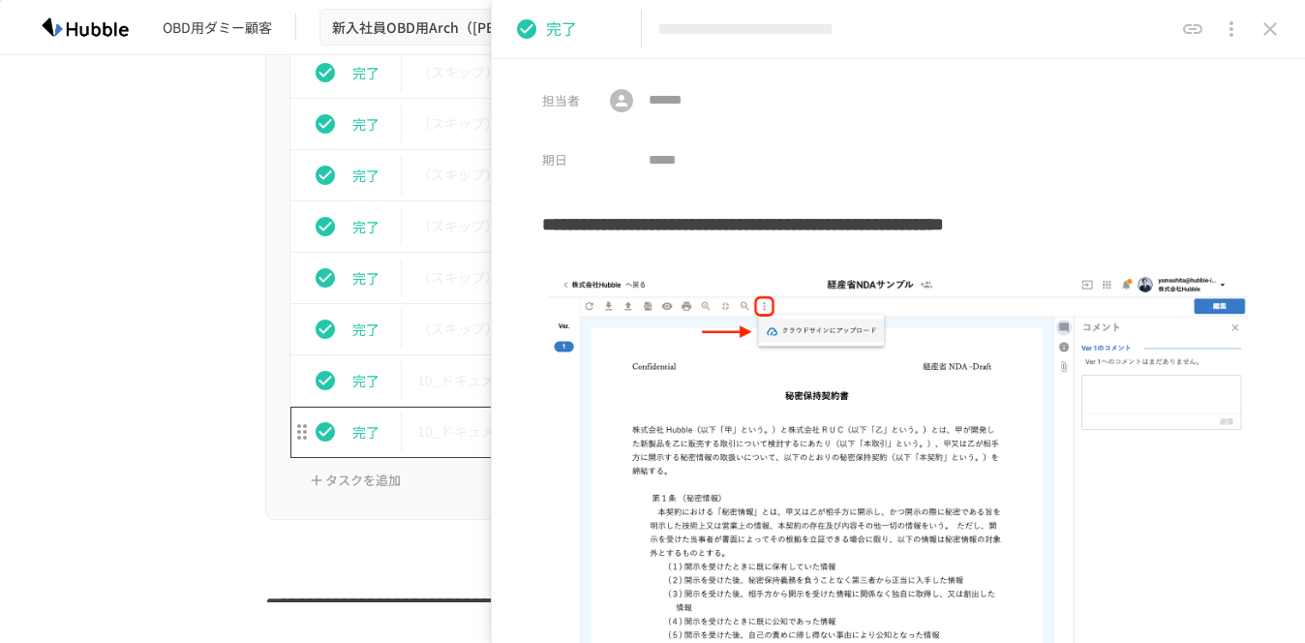
scroll to position [4172, 0]
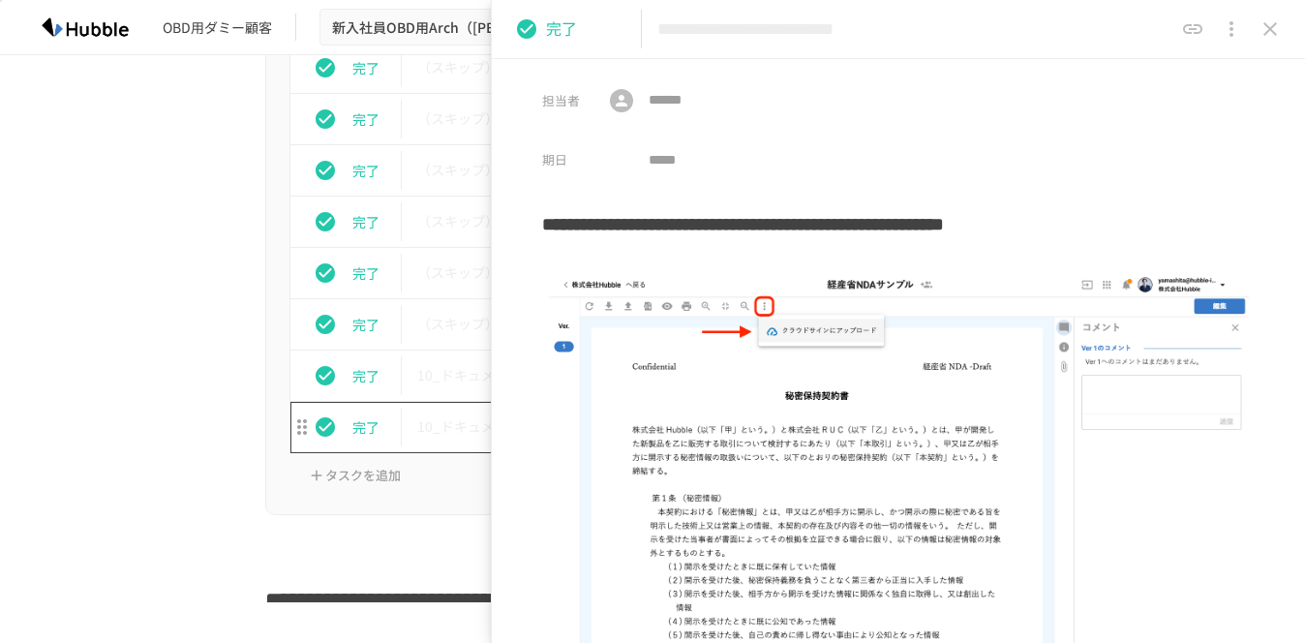
click at [459, 406] on td "10_ドキュメントリストの基本操作" at bounding box center [612, 427] width 420 height 51
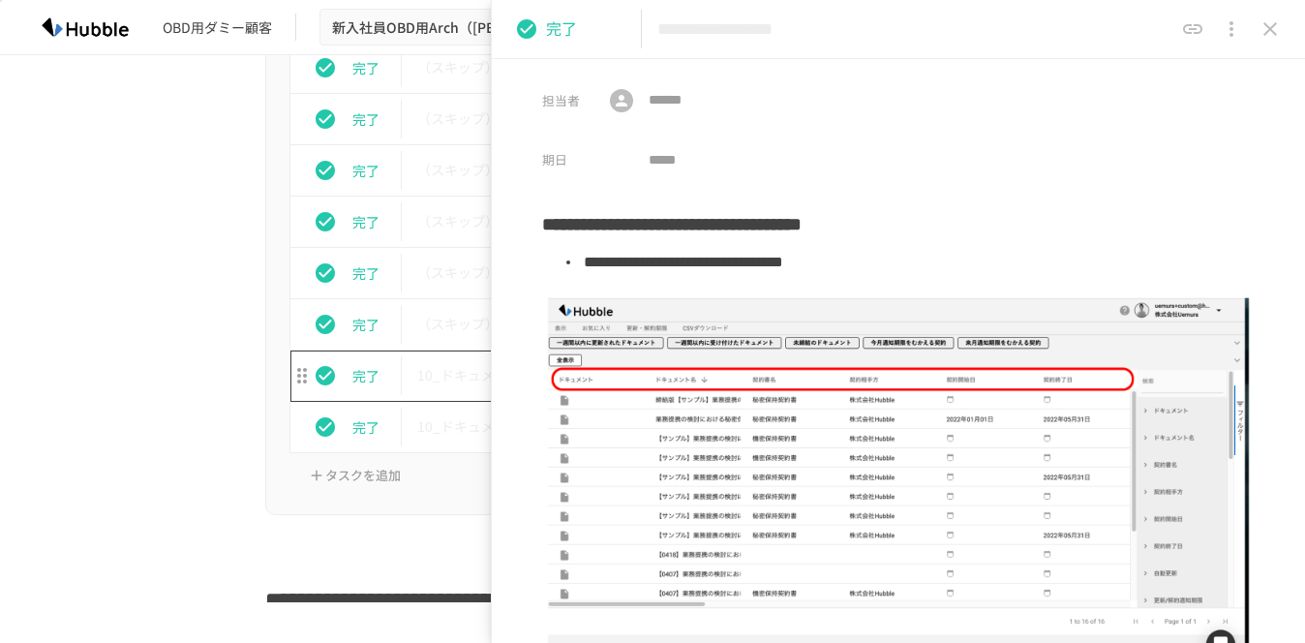
click at [453, 378] on p "10_ドキュメントリストにログインする" at bounding box center [611, 375] width 389 height 24
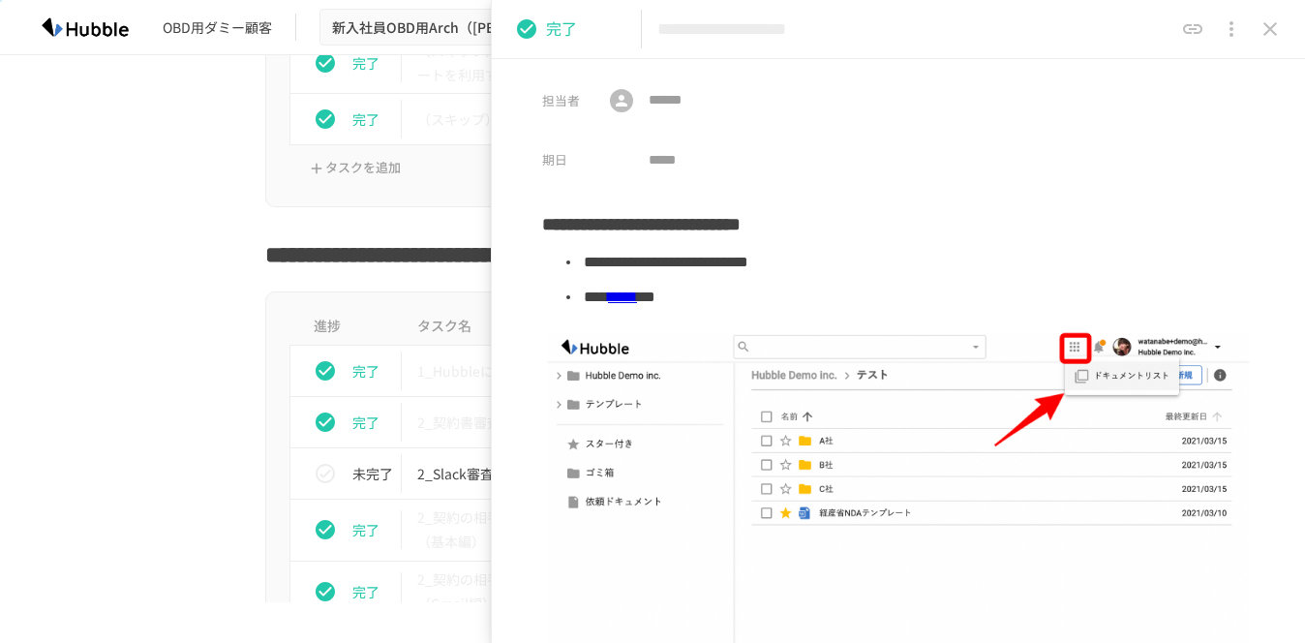
scroll to position [2978, 0]
click at [453, 378] on p "1_Hubbleにログインする" at bounding box center [611, 369] width 389 height 24
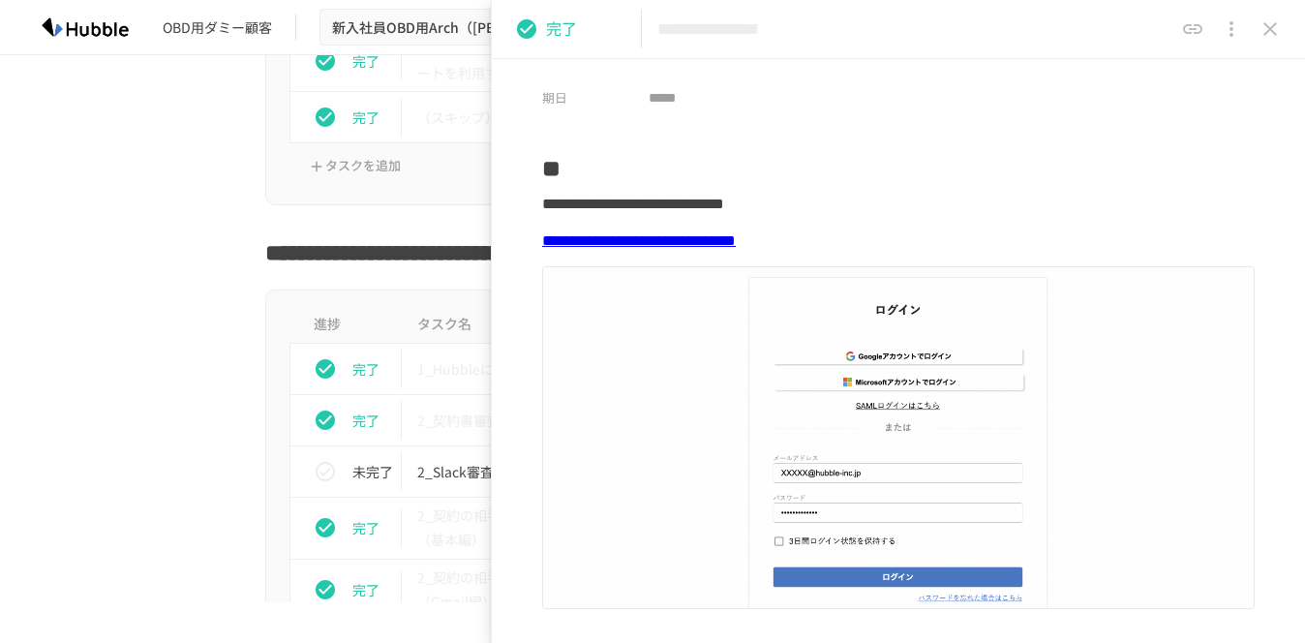
scroll to position [107, 0]
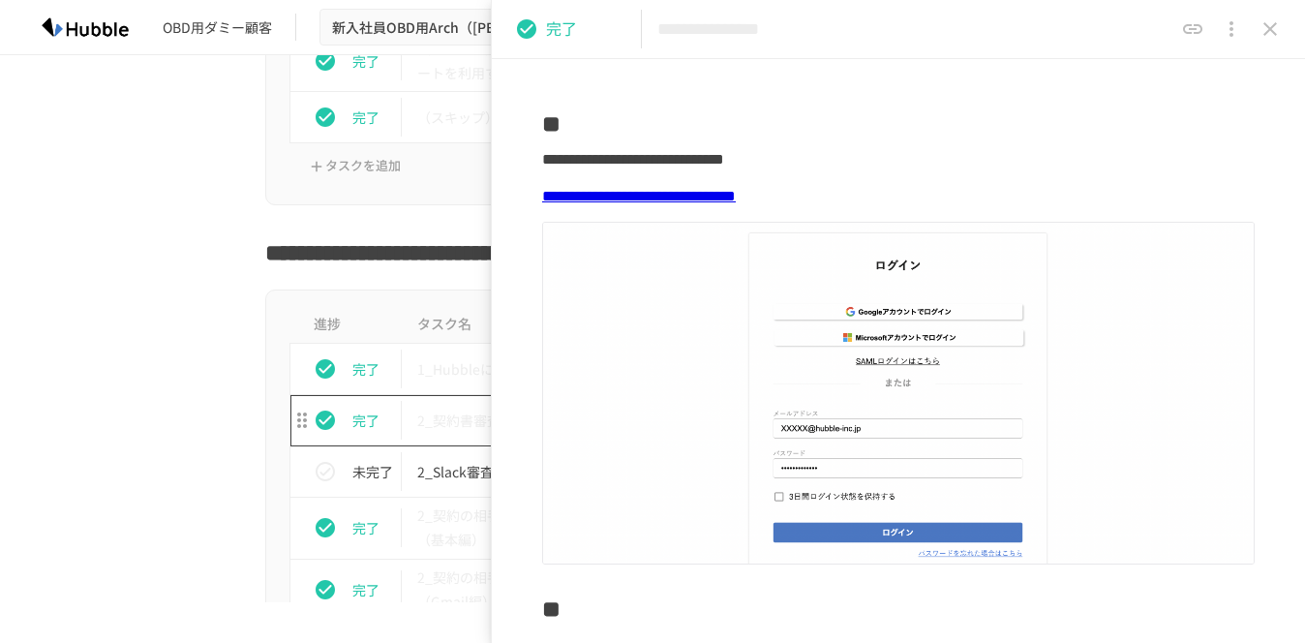
click at [463, 420] on p "2_契約書審査依頼フォームからレビュー依頼を行う" at bounding box center [611, 421] width 389 height 24
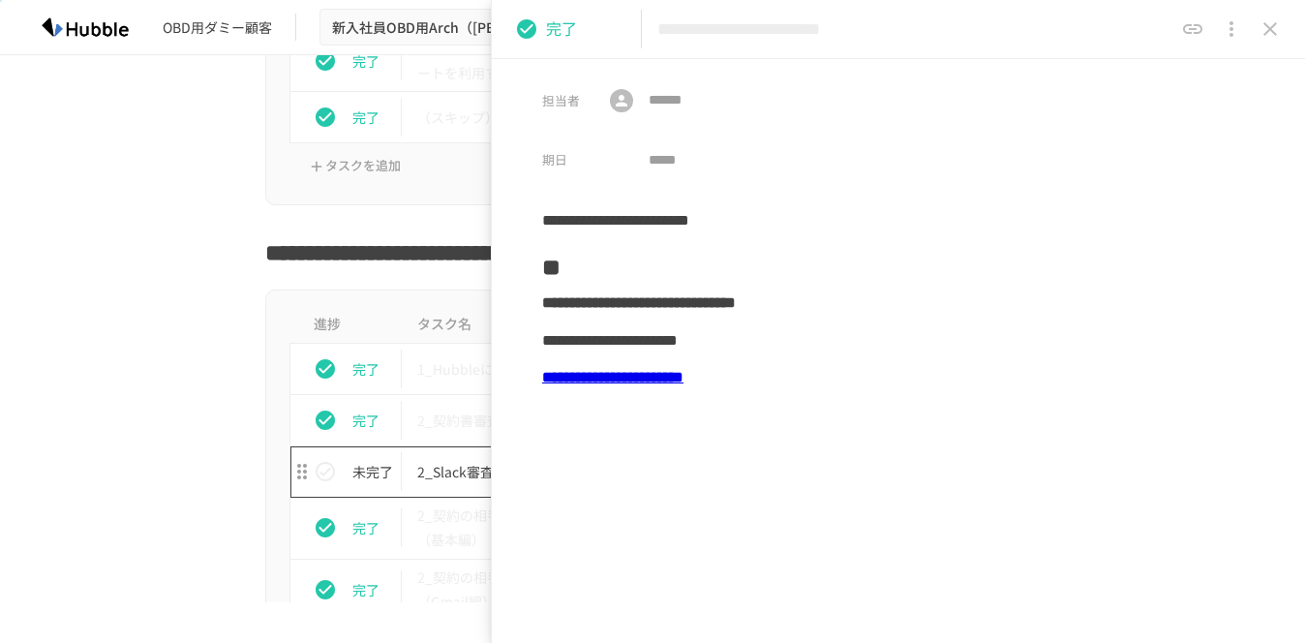
click at [462, 462] on p "2_Slack審査依頼フォームからレビュー依頼を行う" at bounding box center [611, 472] width 389 height 24
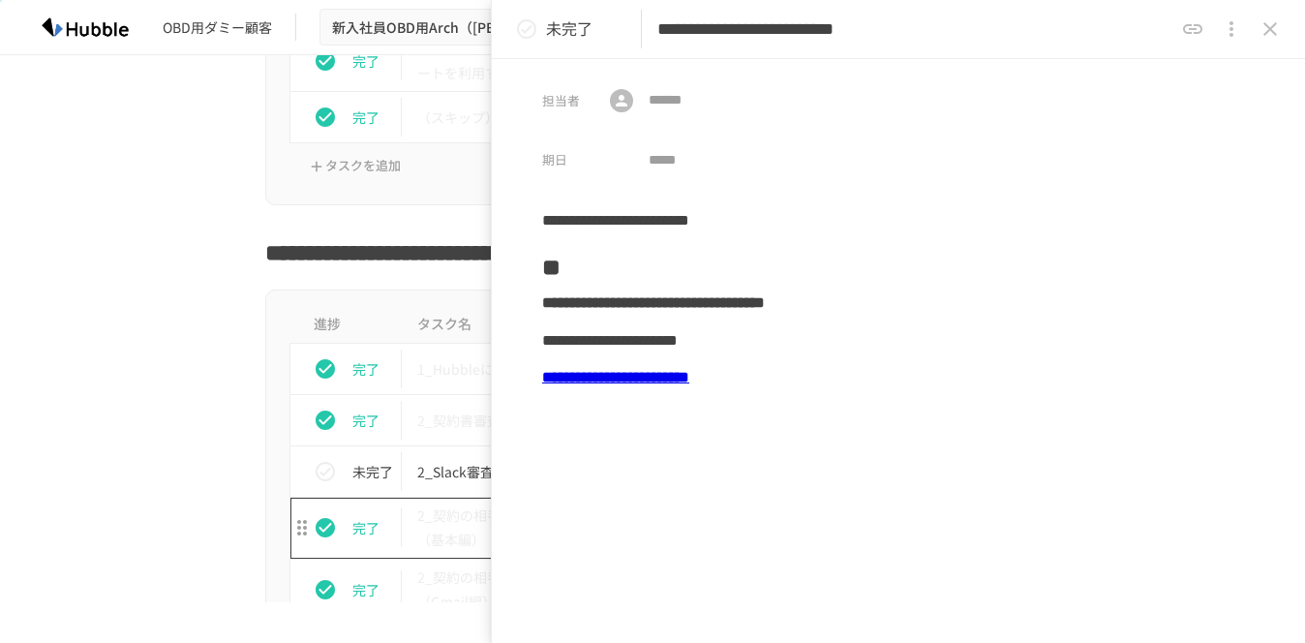
click at [456, 506] on p "2_契約の相手方から受け取ったドキュメントのアップロード（基本編）" at bounding box center [611, 528] width 389 height 48
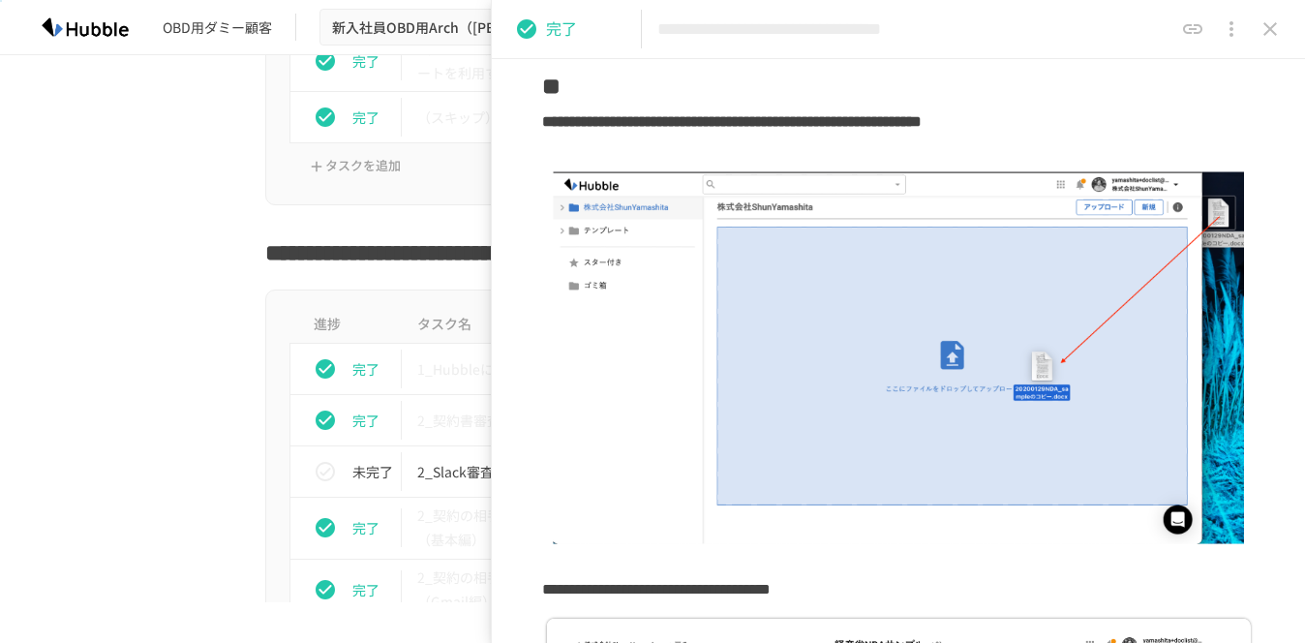
scroll to position [154, 0]
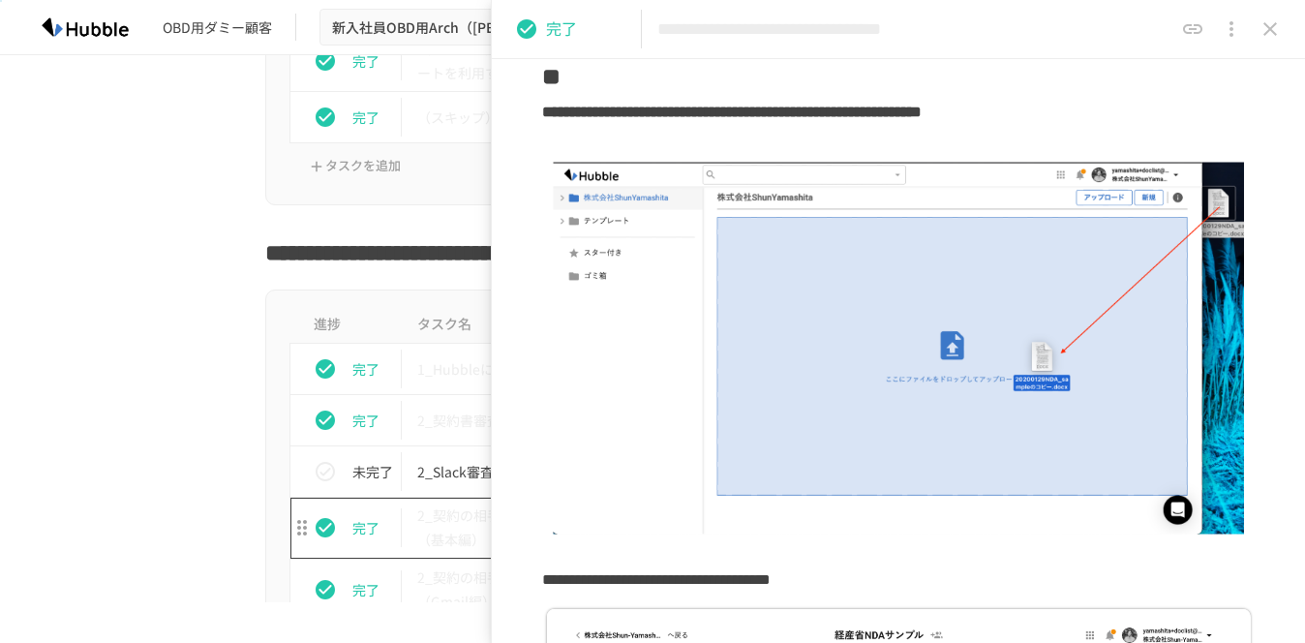
click at [448, 549] on p "2_契約の相手方から受け取ったドキュメントのアップロード（基本編）" at bounding box center [611, 528] width 389 height 48
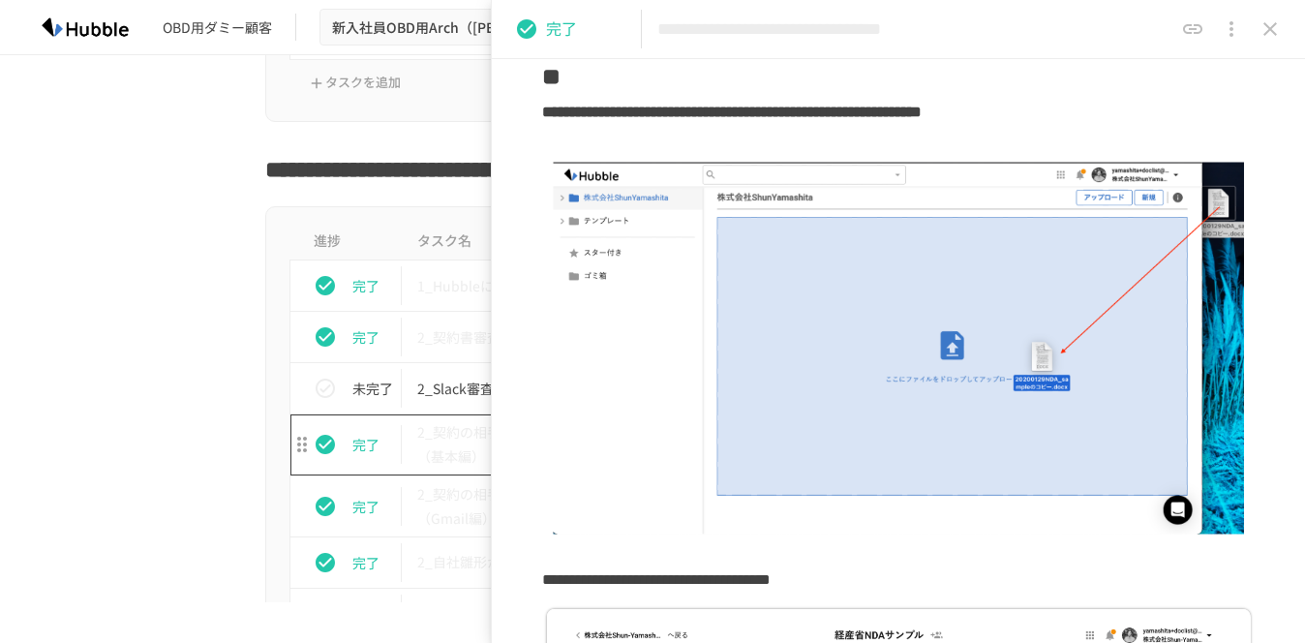
scroll to position [3096, 0]
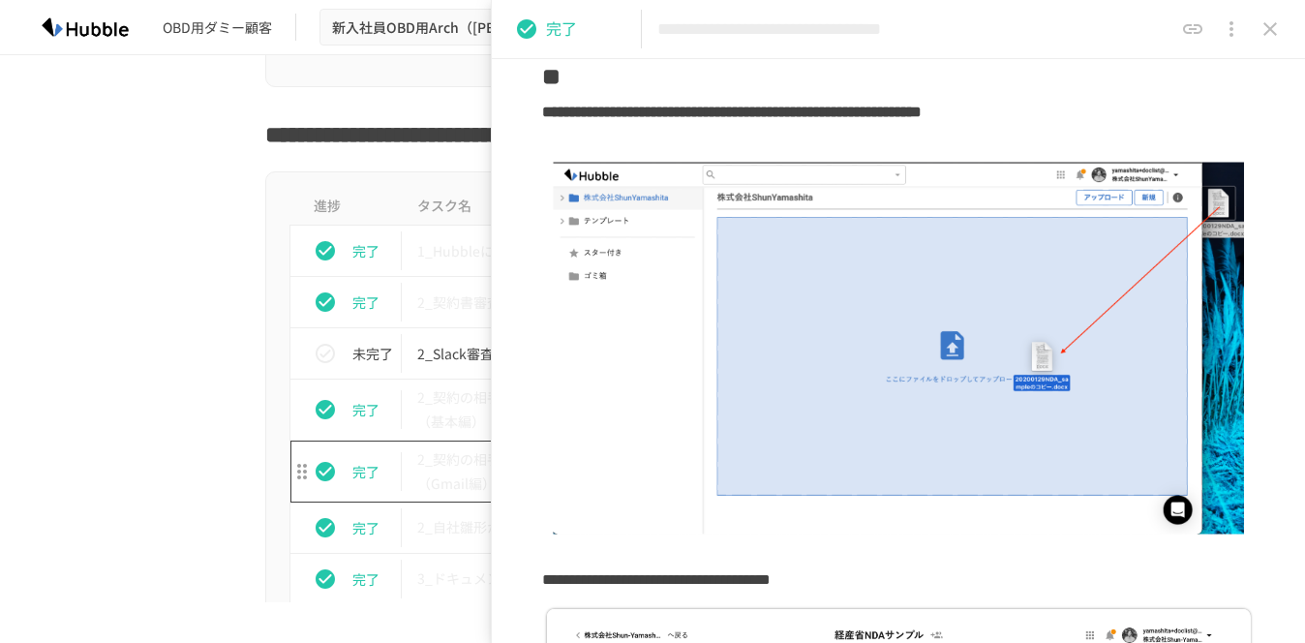
click at [449, 477] on p "2_契約の相手方から受け取ったドキュメントのアップロード（Gmail編）" at bounding box center [611, 471] width 389 height 48
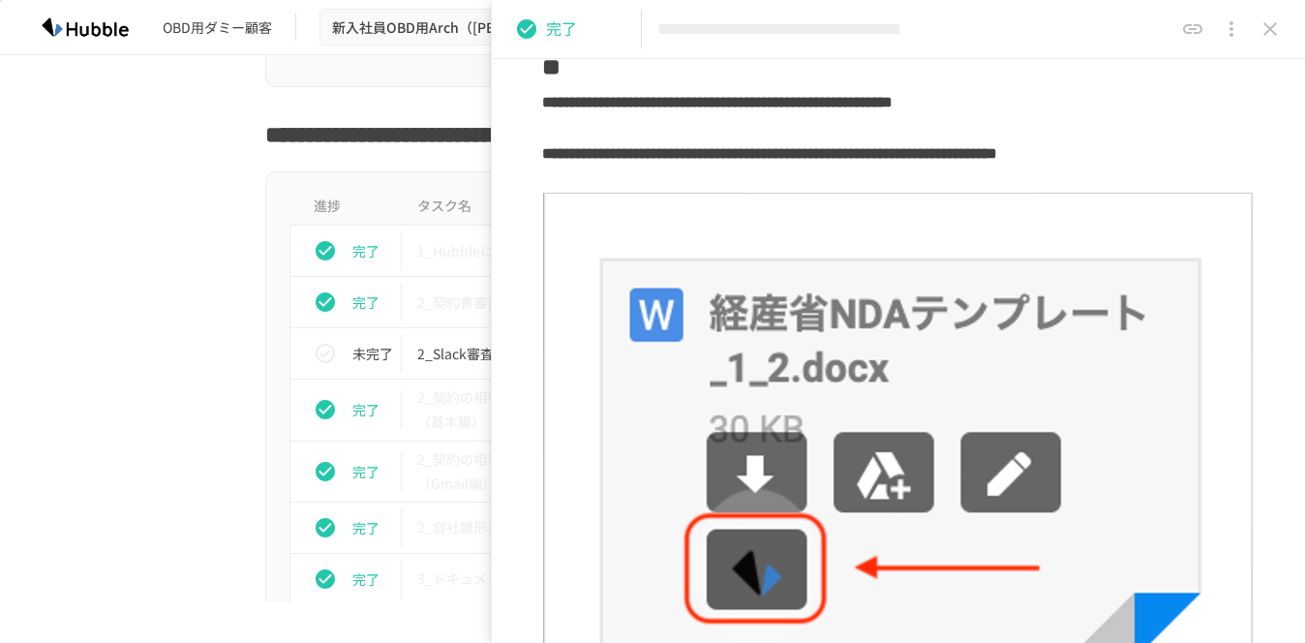
scroll to position [234, 0]
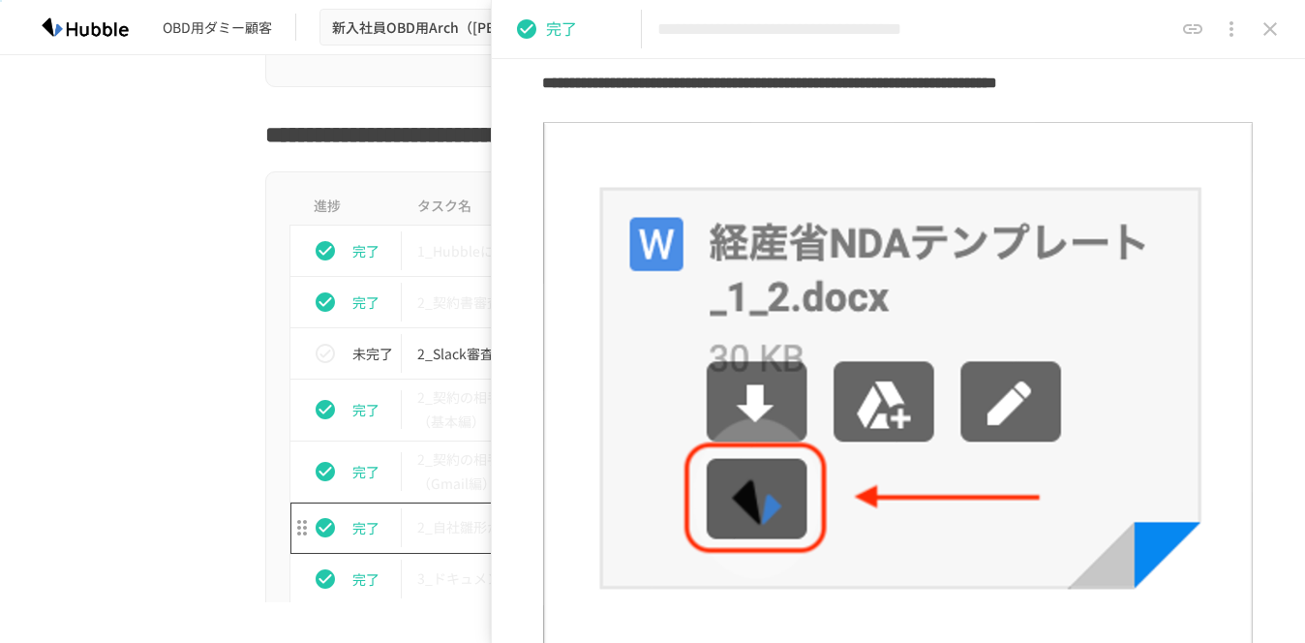
click at [447, 507] on td "2_自社雛形からドキュメントを作成する" at bounding box center [612, 528] width 420 height 51
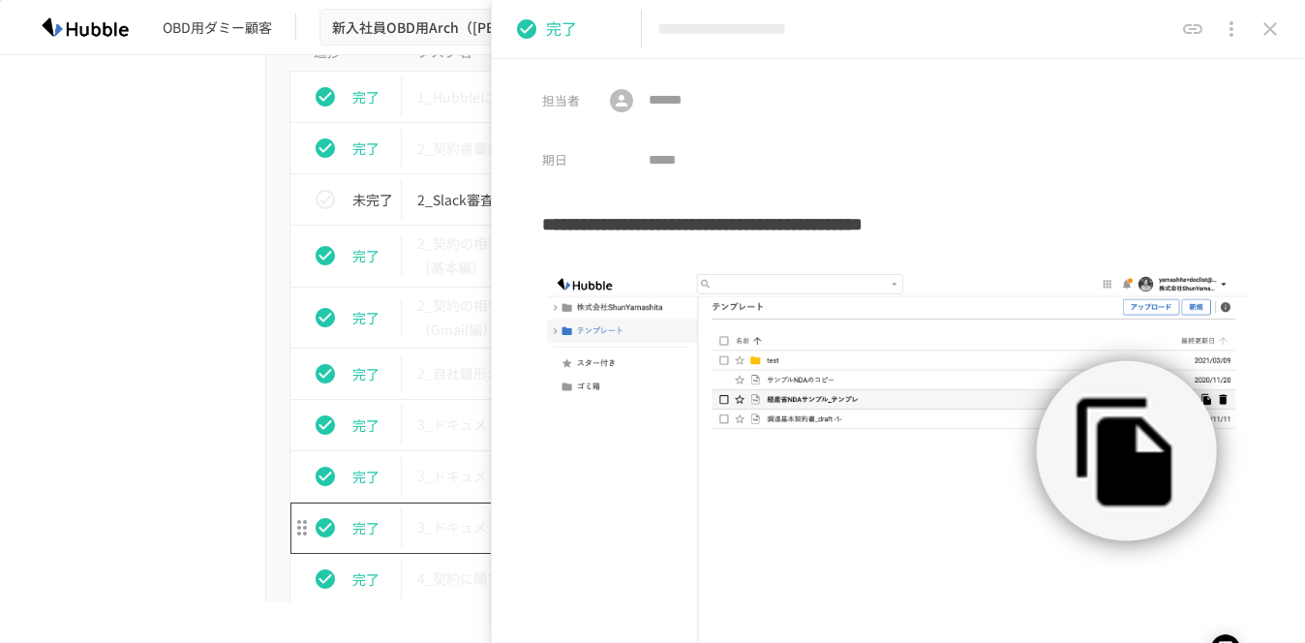
scroll to position [3279, 0]
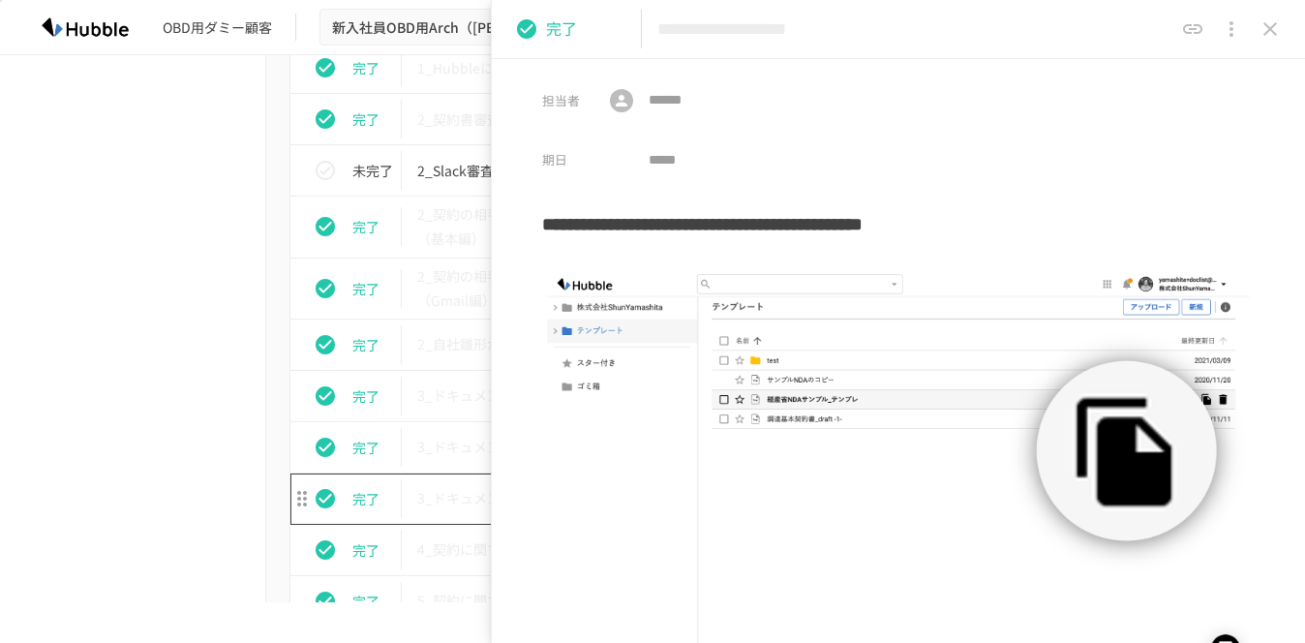
click at [452, 484] on td "3_ドキュメントへの情報を入力する（Excel編）" at bounding box center [612, 499] width 420 height 51
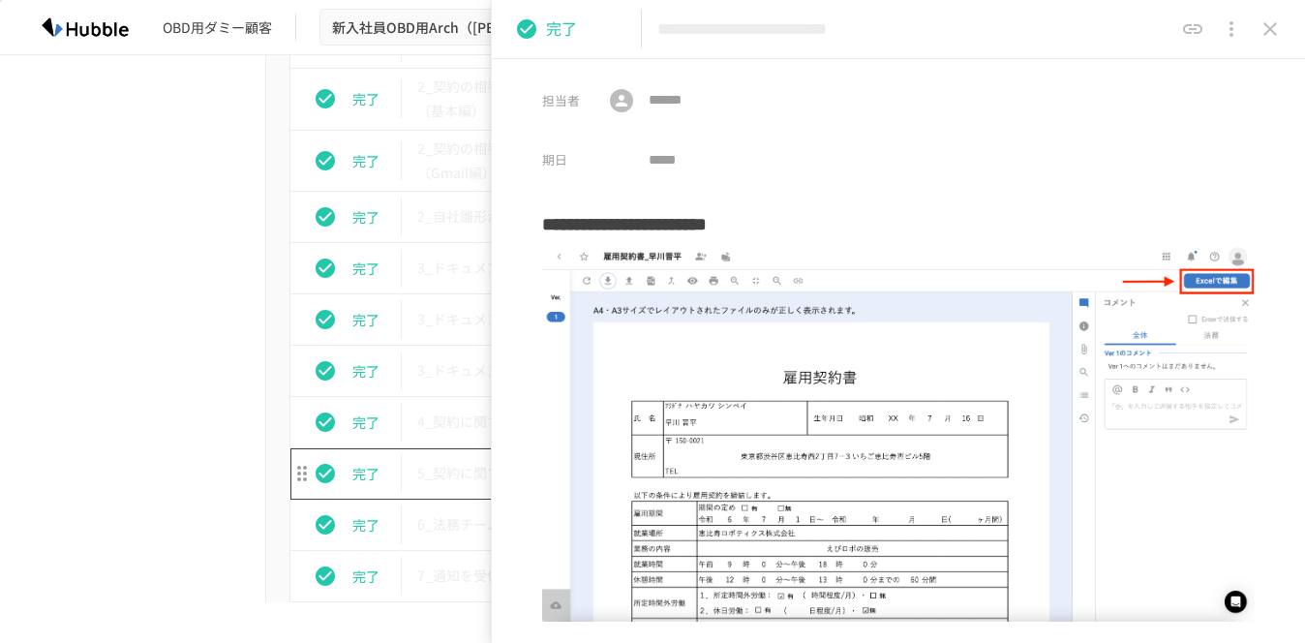
scroll to position [3423, 0]
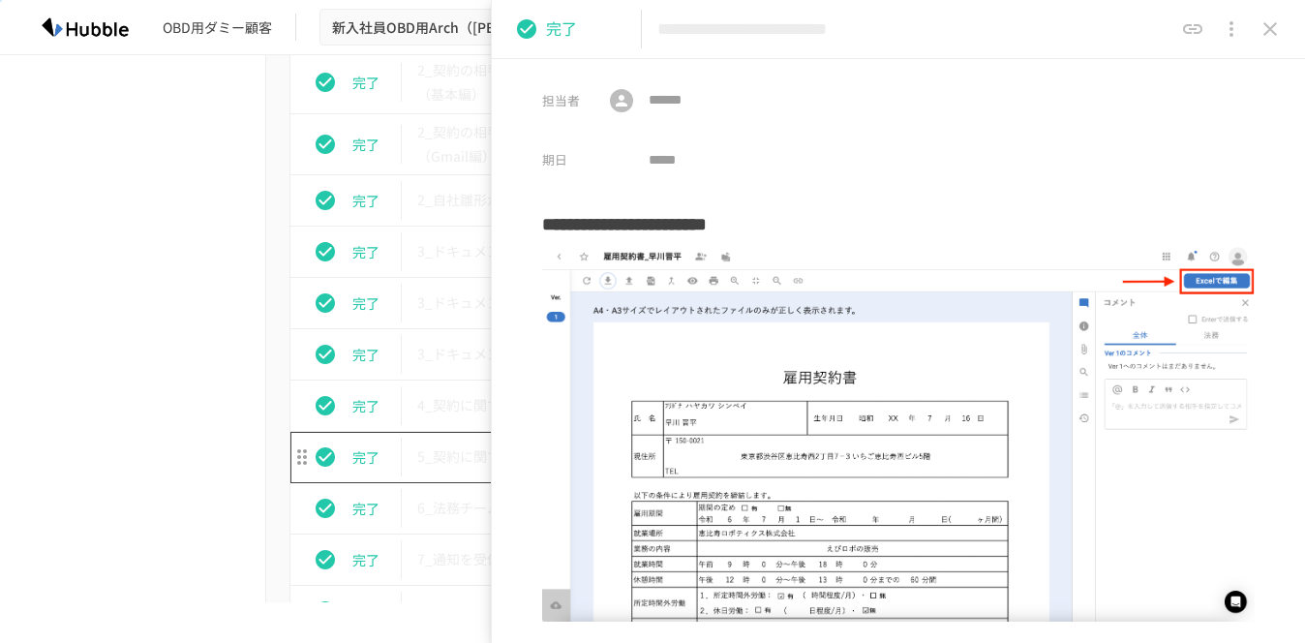
click at [452, 484] on td "6_法務チームへリーガルチェックの依頼コメントを送る" at bounding box center [612, 508] width 420 height 51
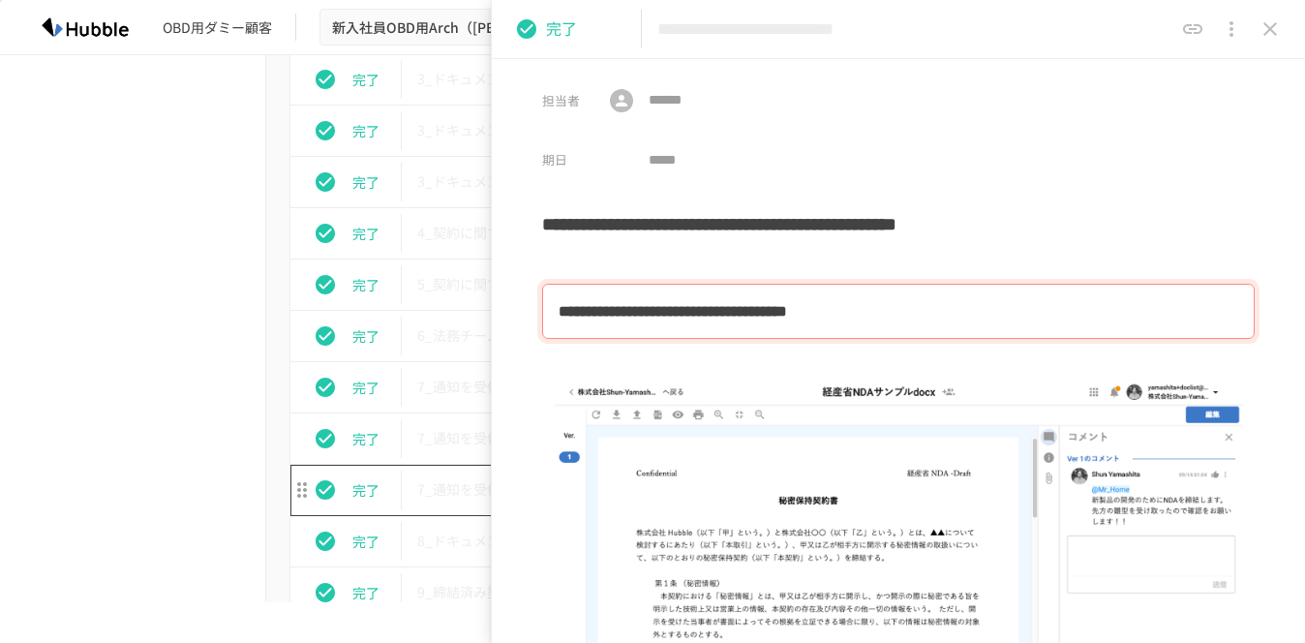
scroll to position [3622, 0]
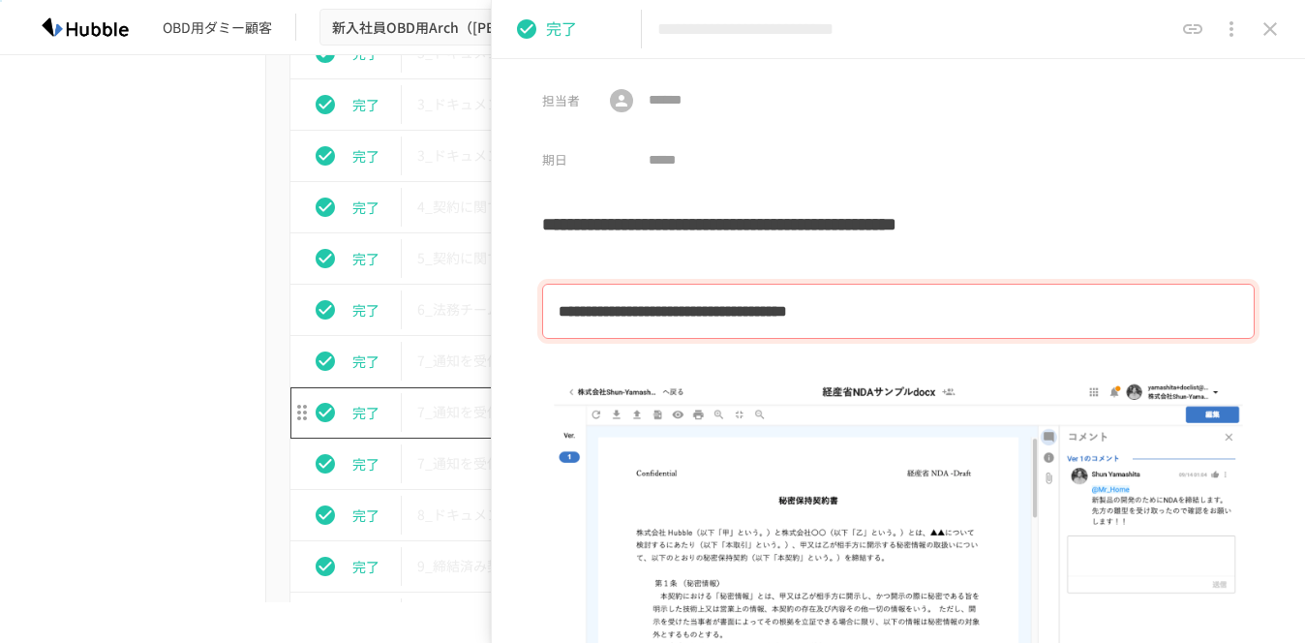
click at [456, 405] on p "7_通知を受信して、ドキュメントを確認する（Slack編）" at bounding box center [611, 412] width 389 height 24
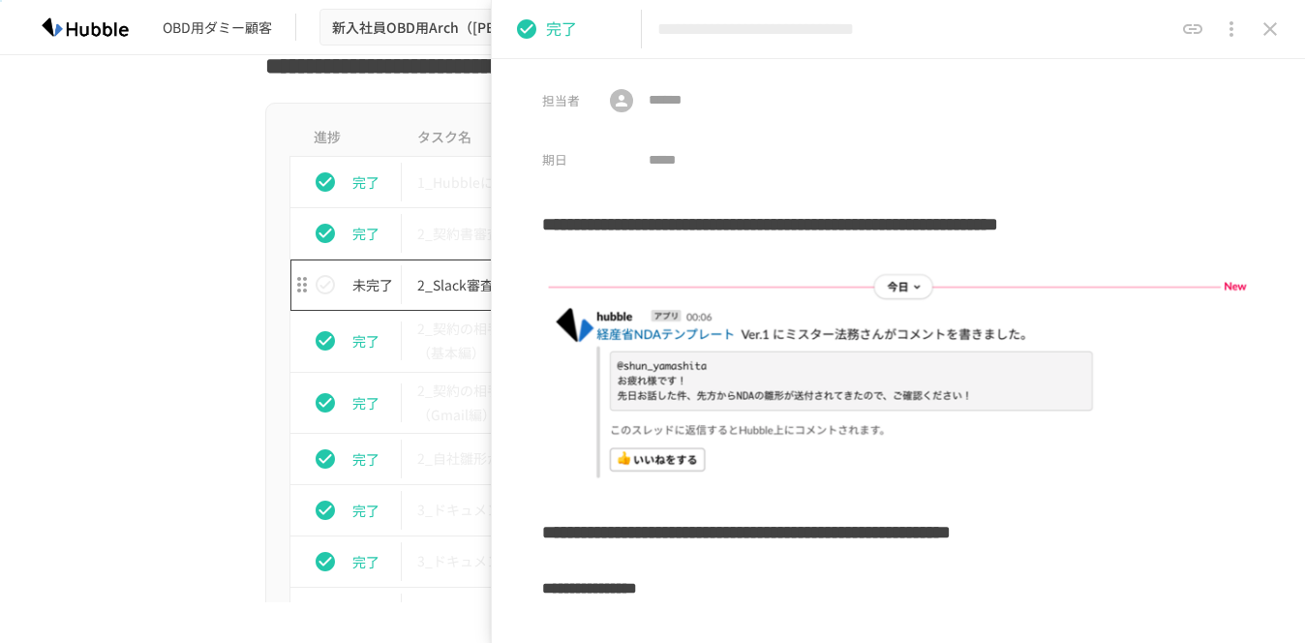
scroll to position [3113, 0]
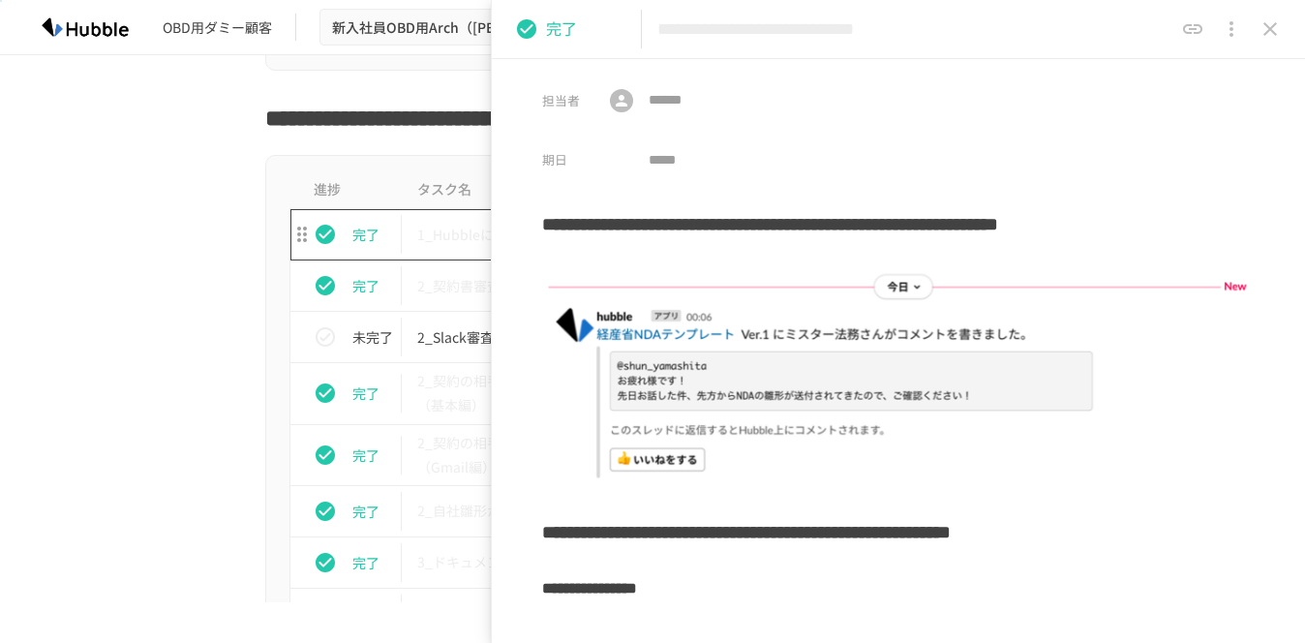
click at [452, 249] on td "1_Hubbleにログインする" at bounding box center [612, 234] width 420 height 51
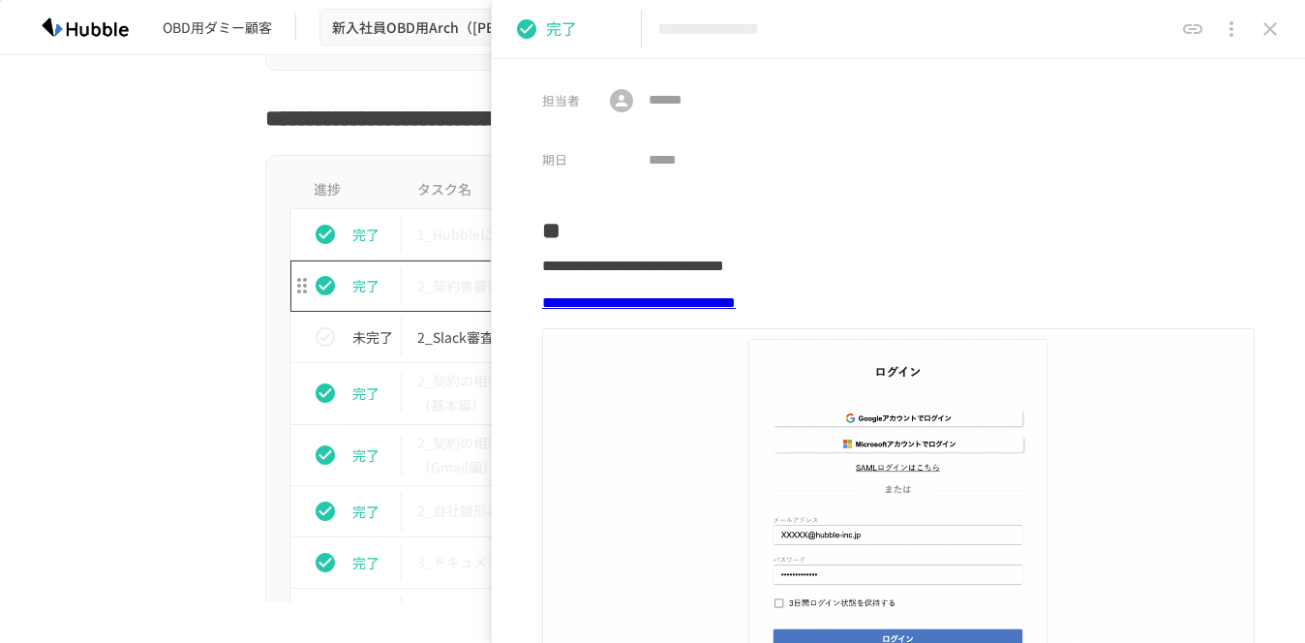
click at [455, 282] on p "2_契約書審査依頼フォームからレビュー依頼を行う" at bounding box center [611, 286] width 389 height 24
type input "**********"
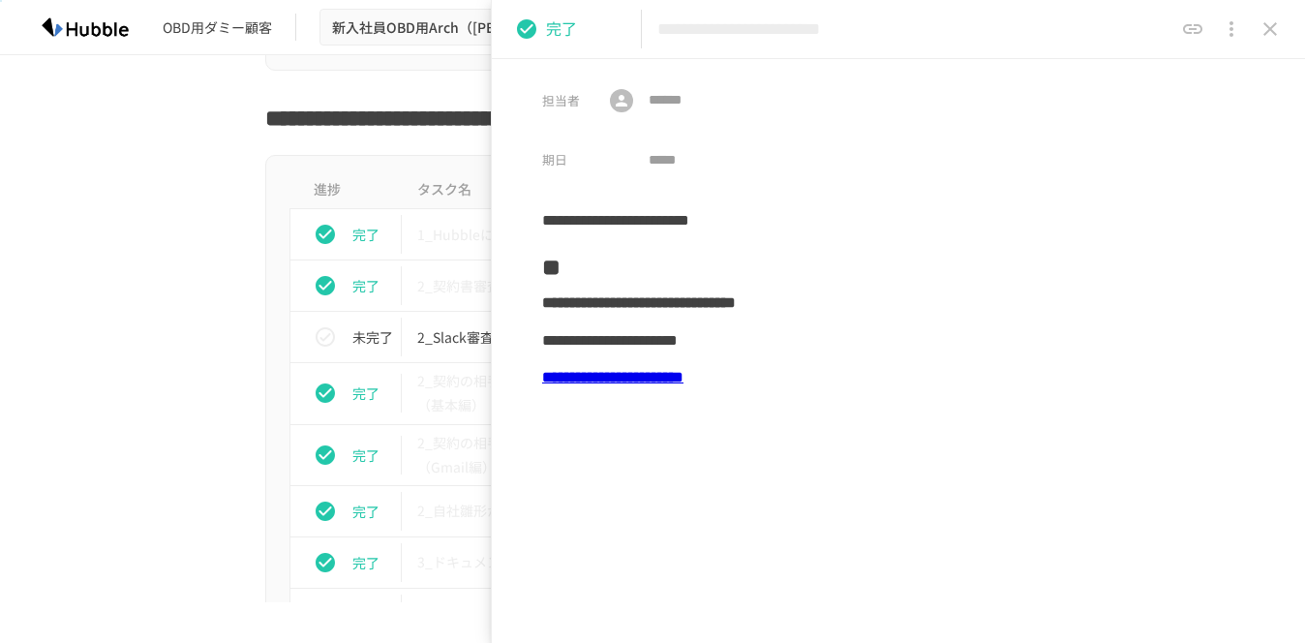
click at [684, 384] on b "**********" at bounding box center [612, 377] width 141 height 15
click at [684, 381] on b "**********" at bounding box center [612, 377] width 141 height 15
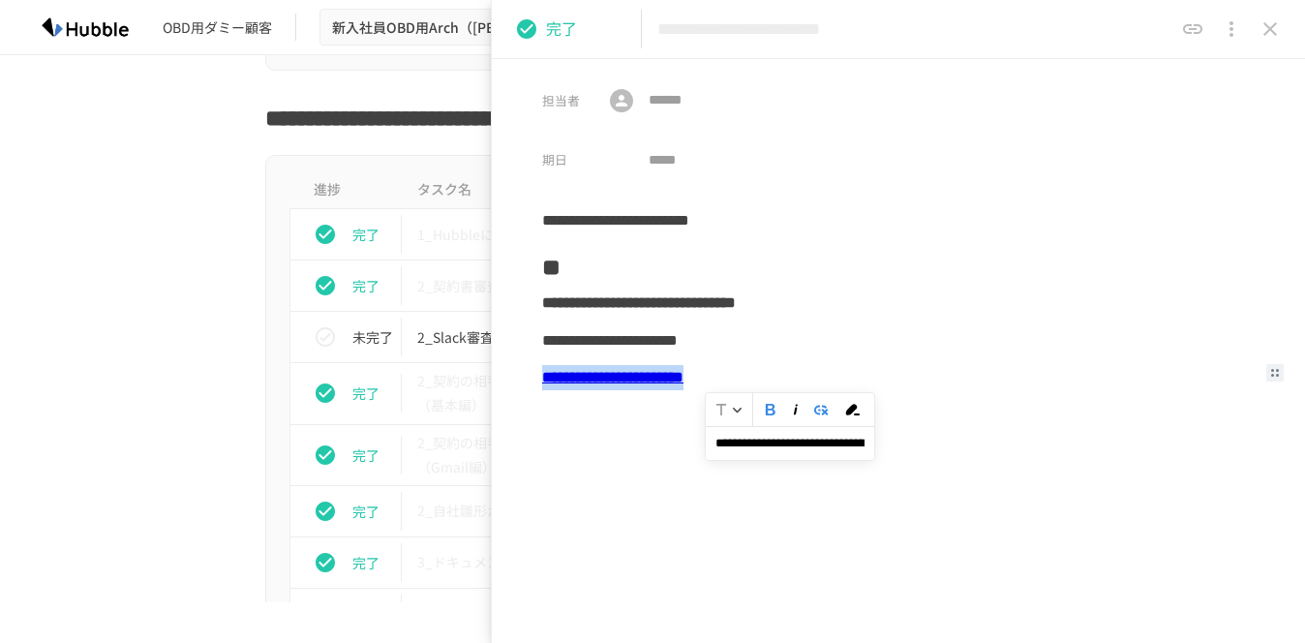
click at [783, 444] on input "**********" at bounding box center [790, 443] width 169 height 34
click at [1267, 41] on button "close drawer" at bounding box center [1270, 29] width 39 height 39
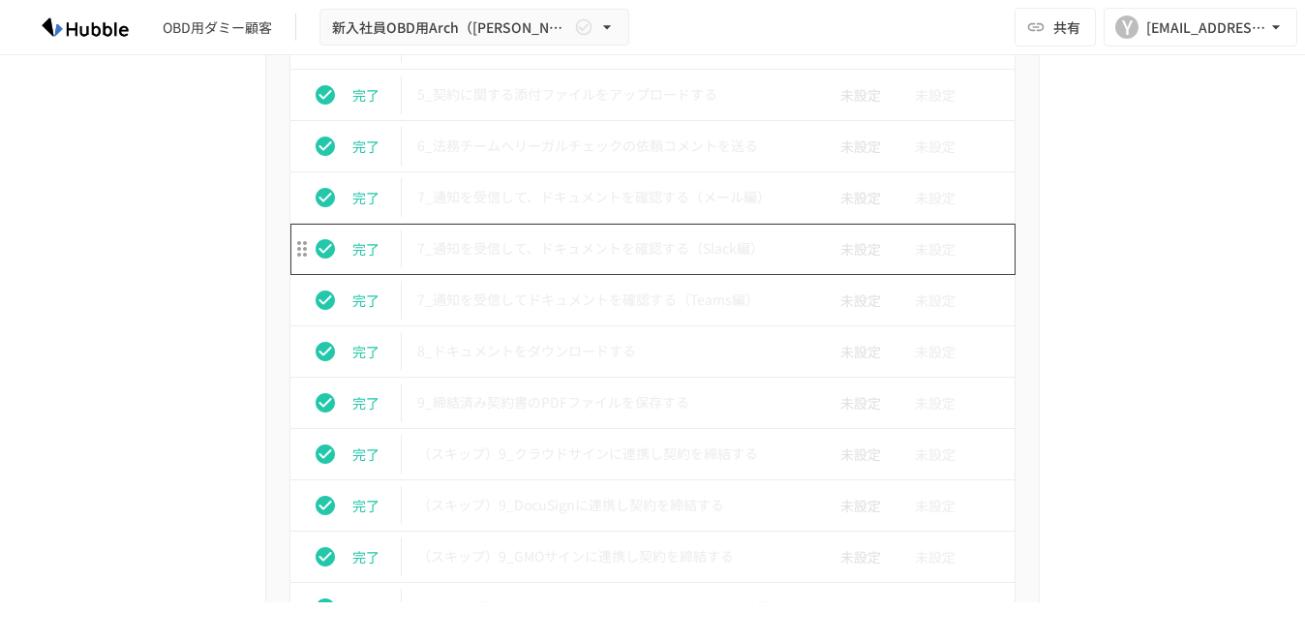
scroll to position [3715, 0]
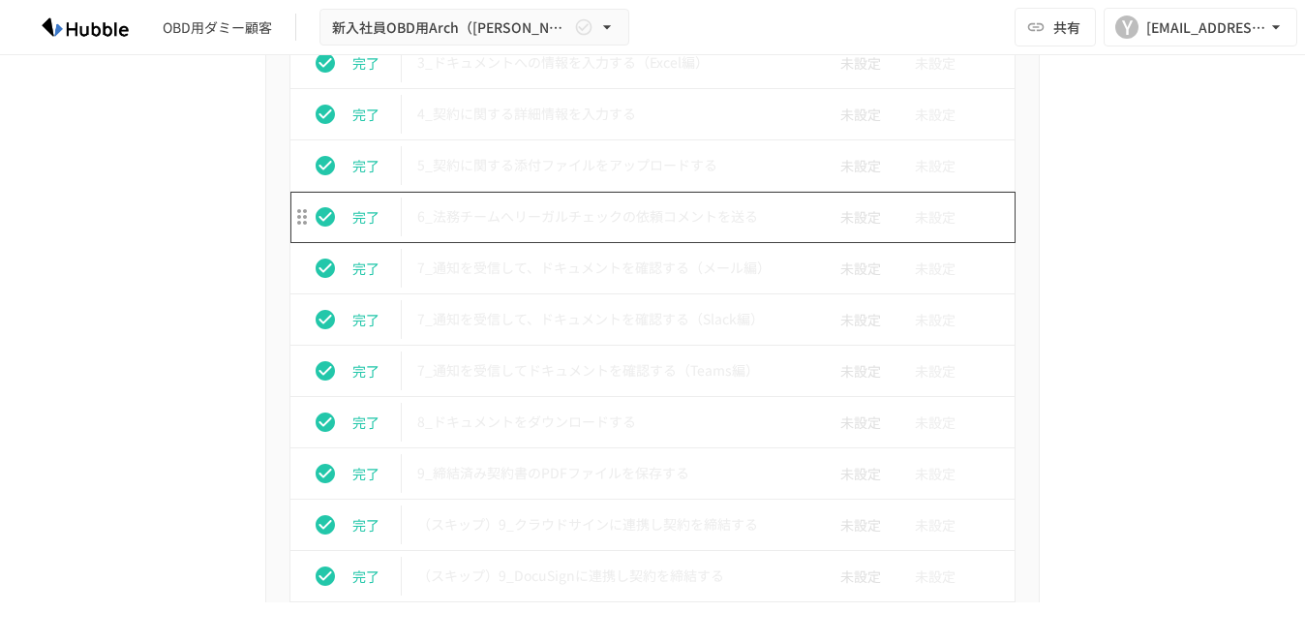
click at [562, 229] on p "6_法務チームへリーガルチェックの依頼コメントを送る" at bounding box center [611, 216] width 389 height 24
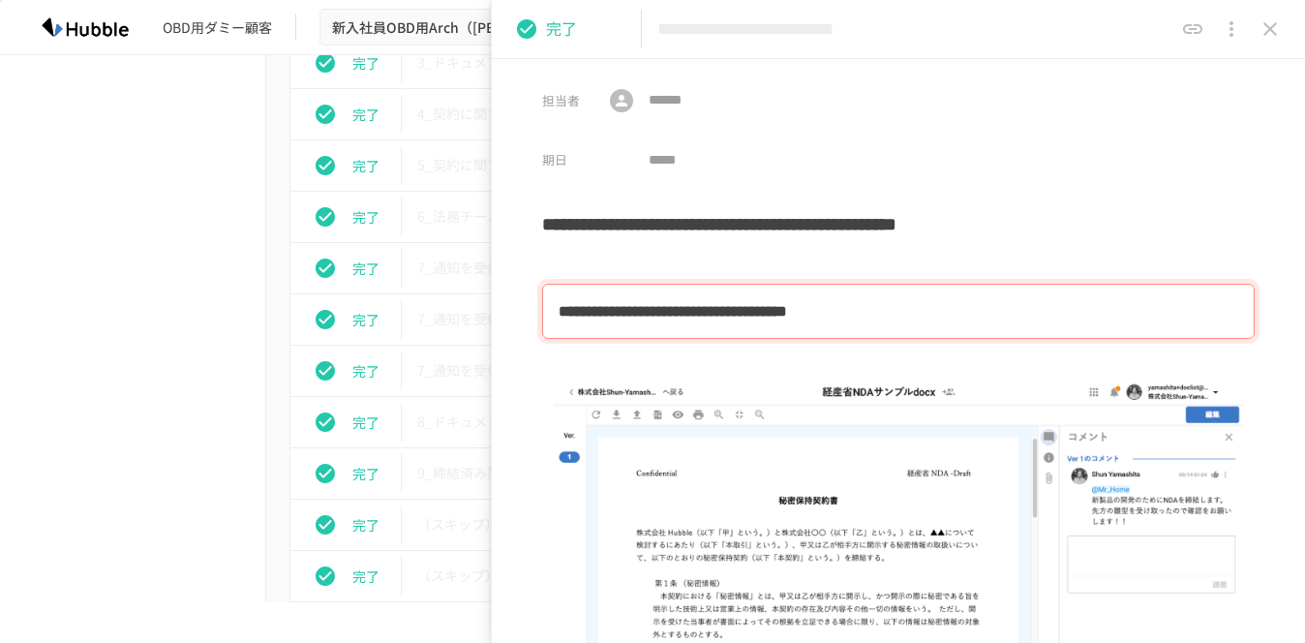
click at [1272, 28] on icon "close drawer" at bounding box center [1271, 29] width 14 height 14
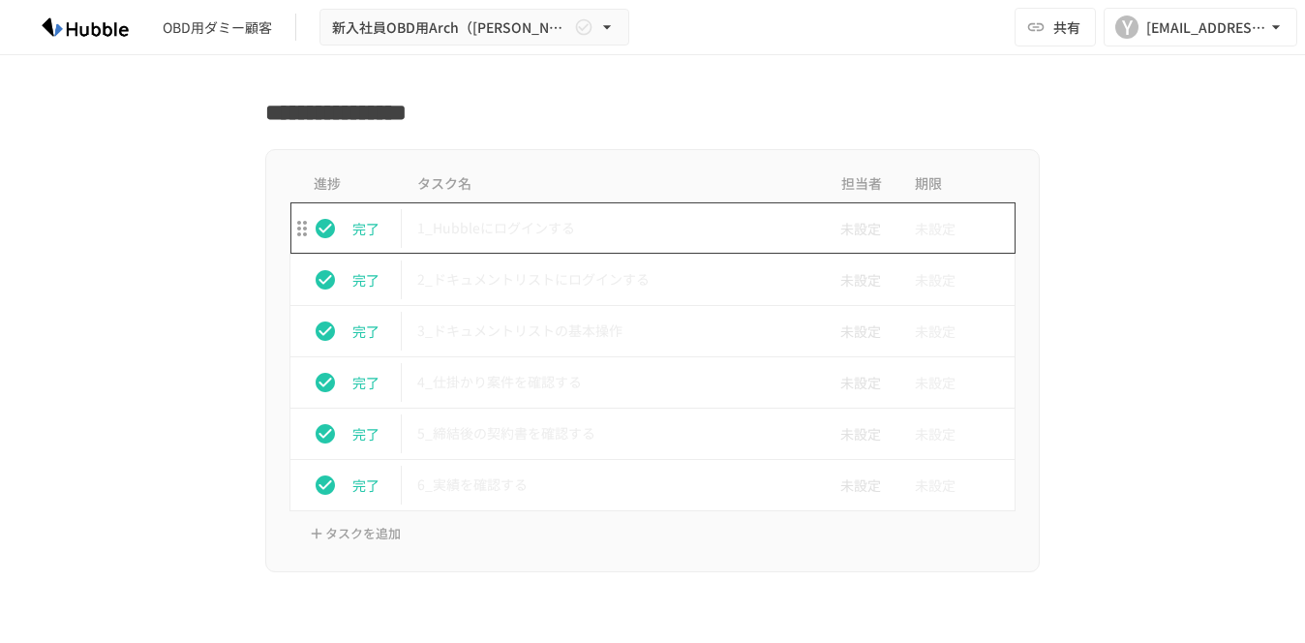
scroll to position [7356, 0]
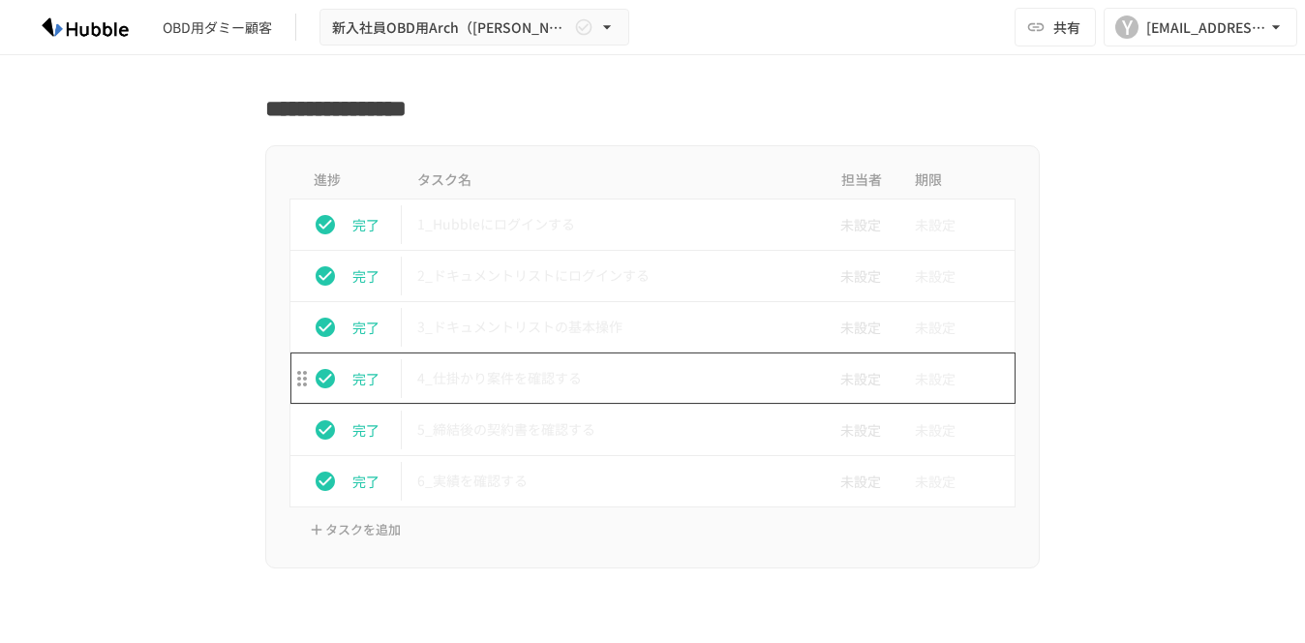
click at [572, 377] on p "4_仕掛かり案件を確認する" at bounding box center [611, 378] width 389 height 24
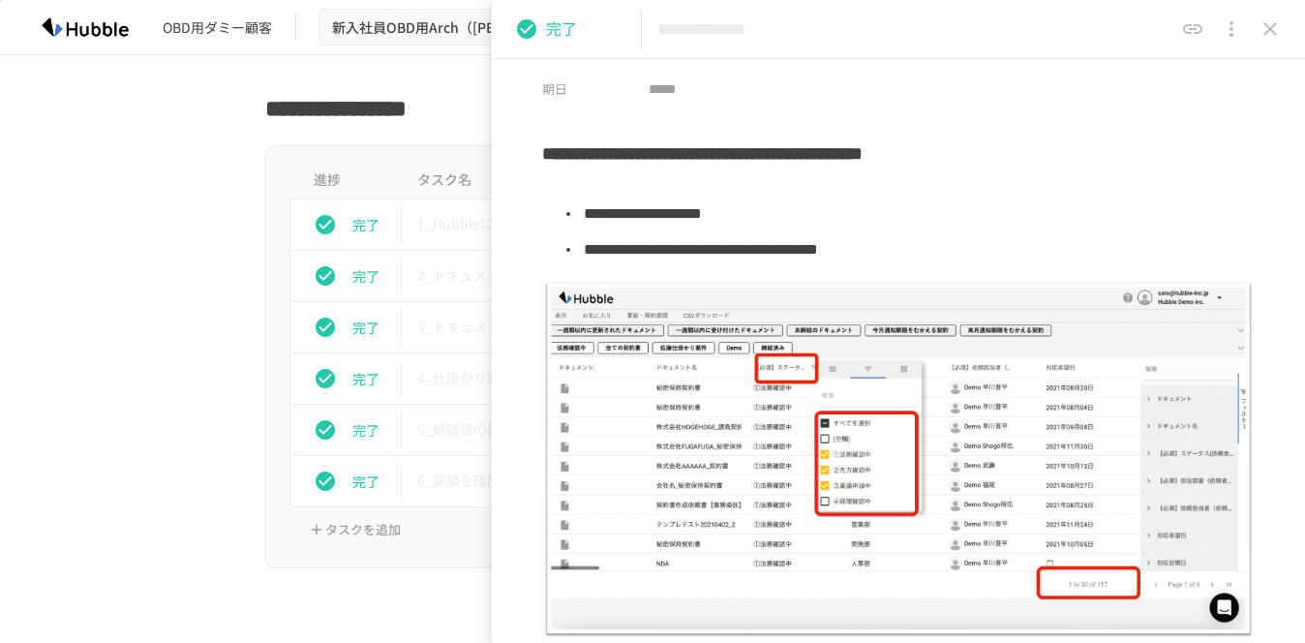
scroll to position [101, 0]
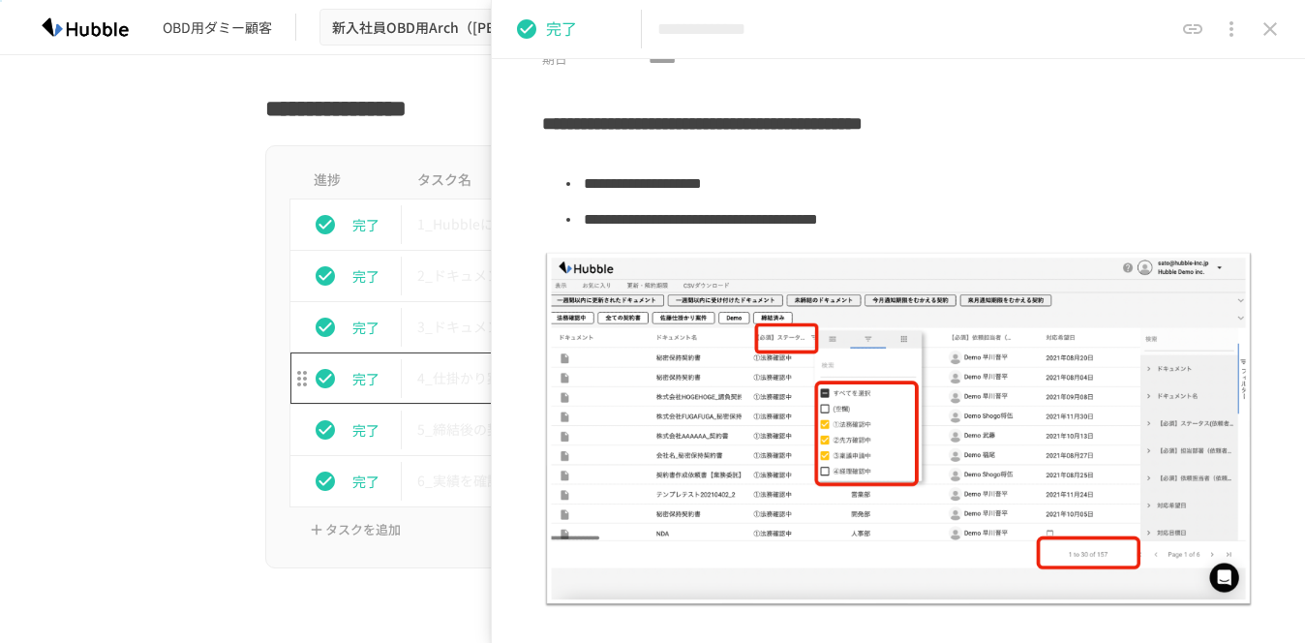
click at [431, 363] on td "4_仕掛かり案件を確認する" at bounding box center [612, 378] width 420 height 51
click at [458, 414] on td "5_締結後の契約書を確認する" at bounding box center [612, 429] width 420 height 51
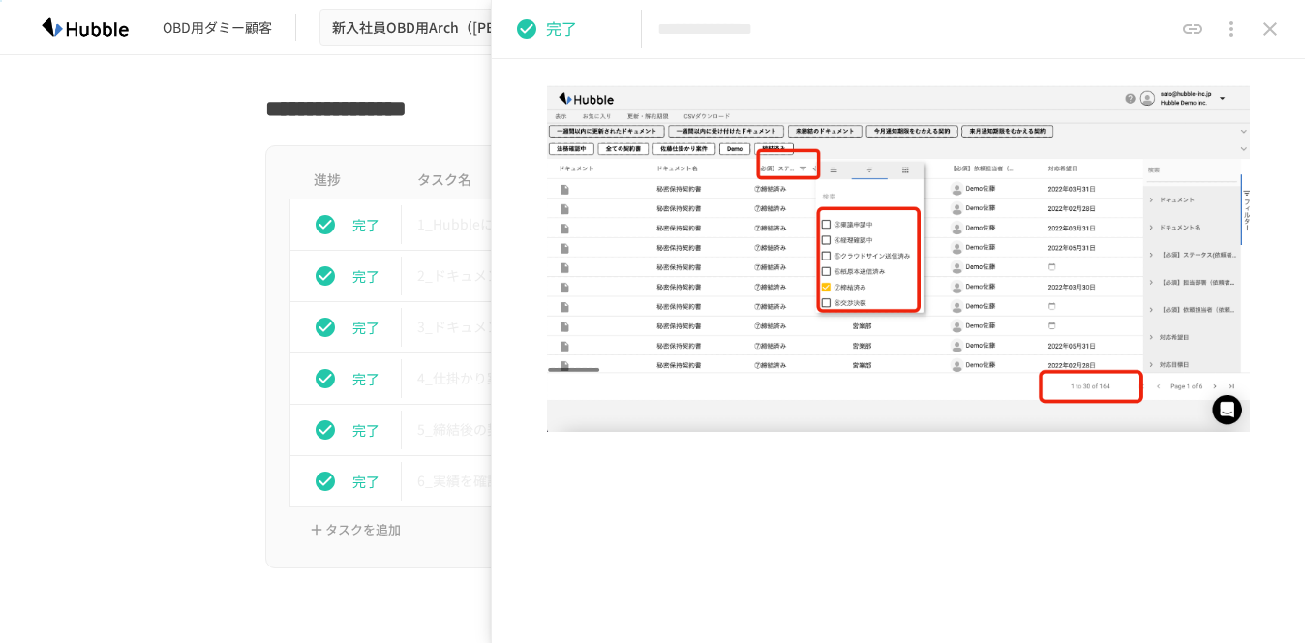
scroll to position [254, 0]
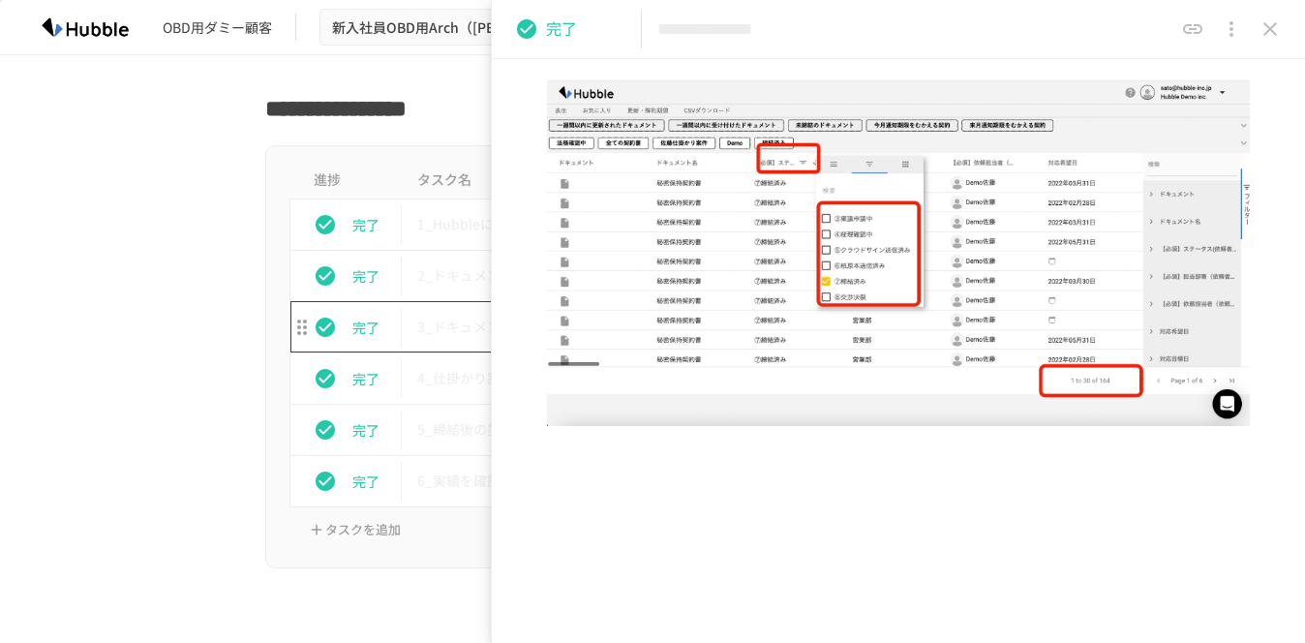
click at [448, 318] on p "3_ドキュメントリストの基本操作" at bounding box center [611, 327] width 389 height 24
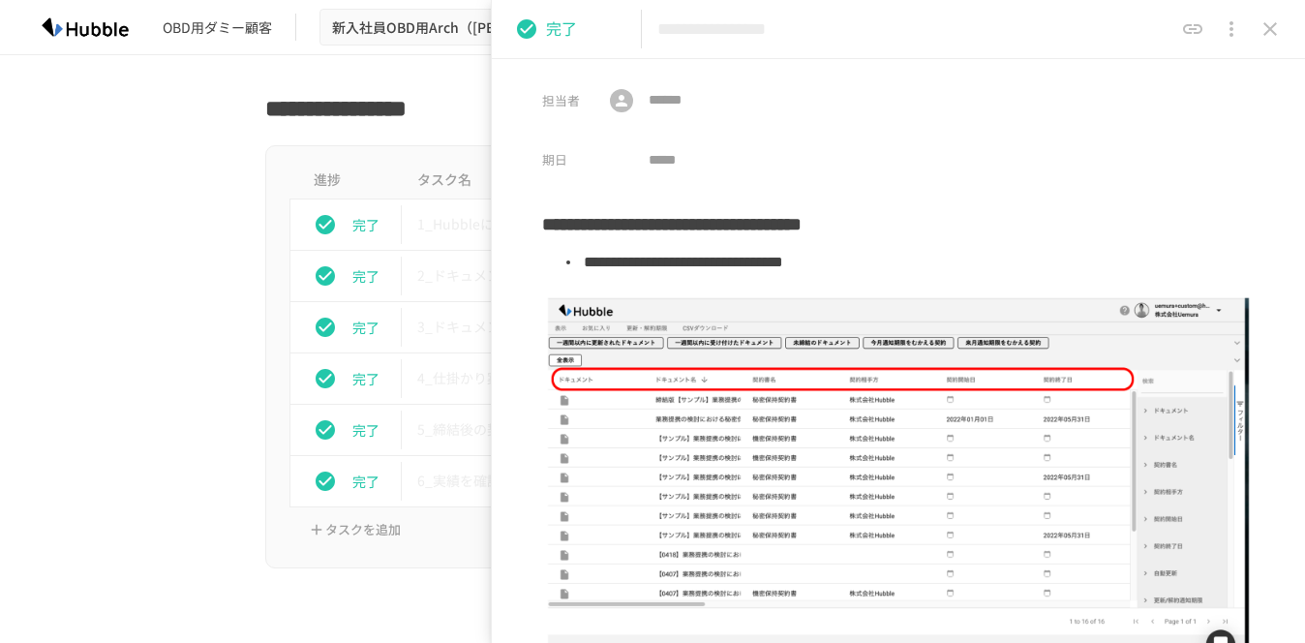
click at [165, 269] on div "進捗 タスク名 担当者 期限 完了 1_Hubbleにログインする 未設定 未設定 完了 2_ドキュメントリストにログインする 未設定 未設定 完了 3_ドキ…" at bounding box center [653, 357] width 1182 height 424
click at [1278, 22] on icon "close drawer" at bounding box center [1270, 28] width 23 height 23
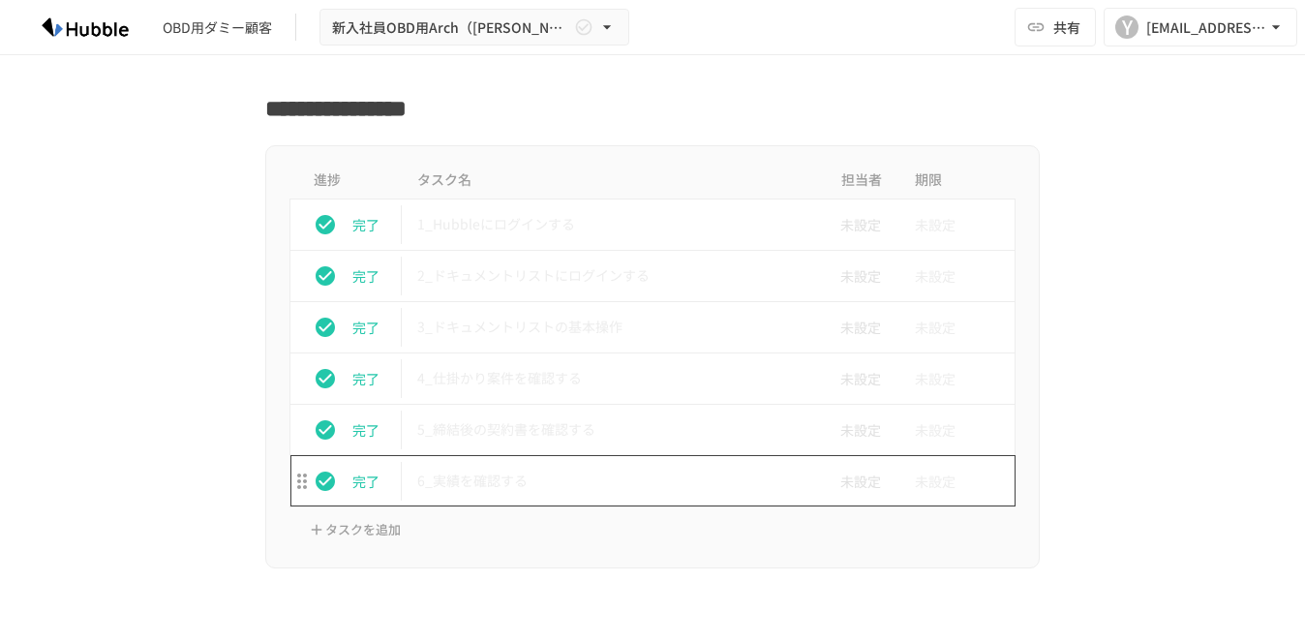
click at [651, 476] on p "6_実績を確認する" at bounding box center [611, 481] width 389 height 24
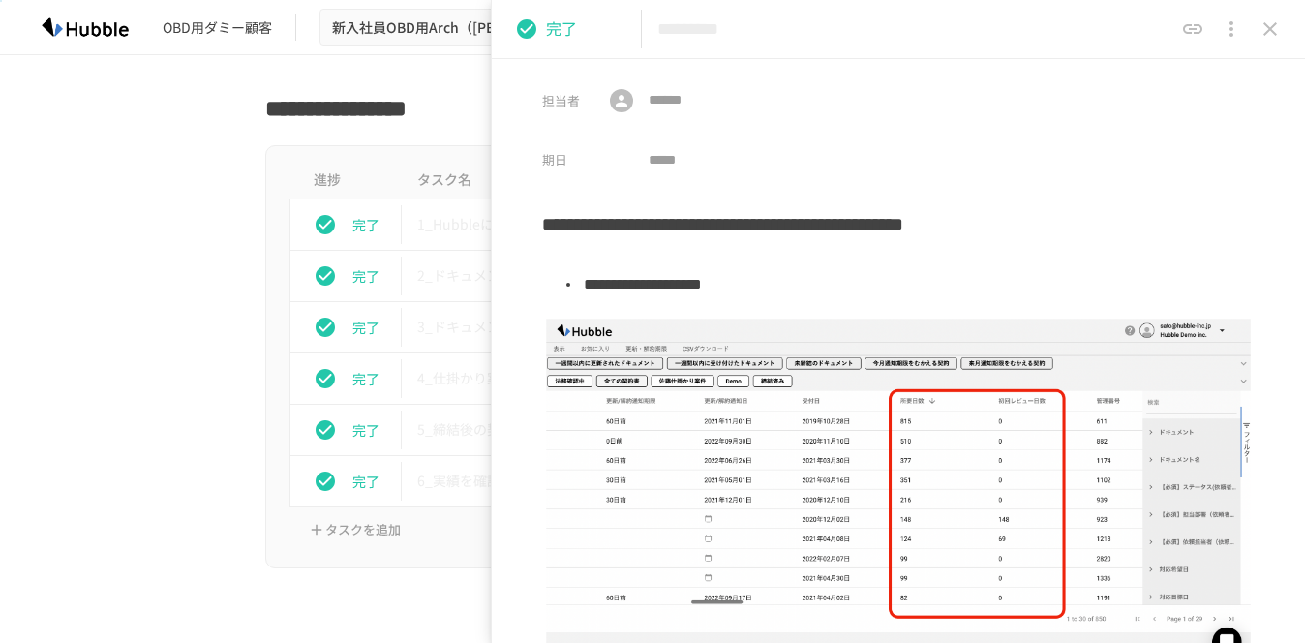
click at [1268, 43] on button "close drawer" at bounding box center [1270, 29] width 39 height 39
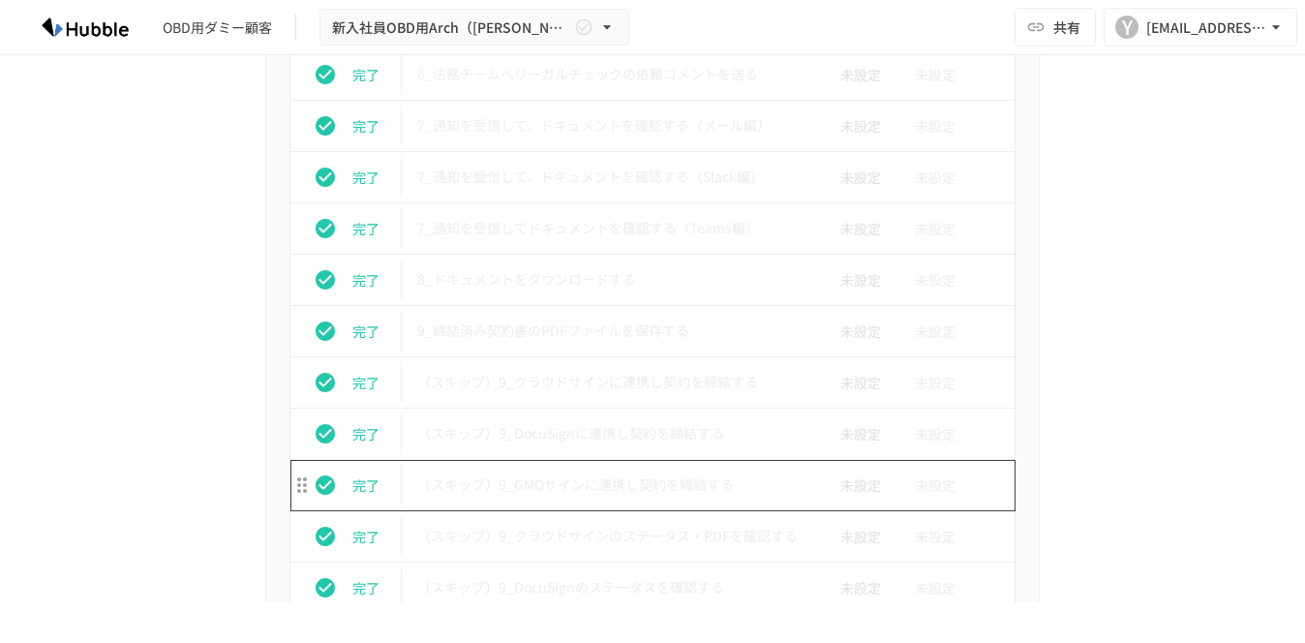
scroll to position [3855, 0]
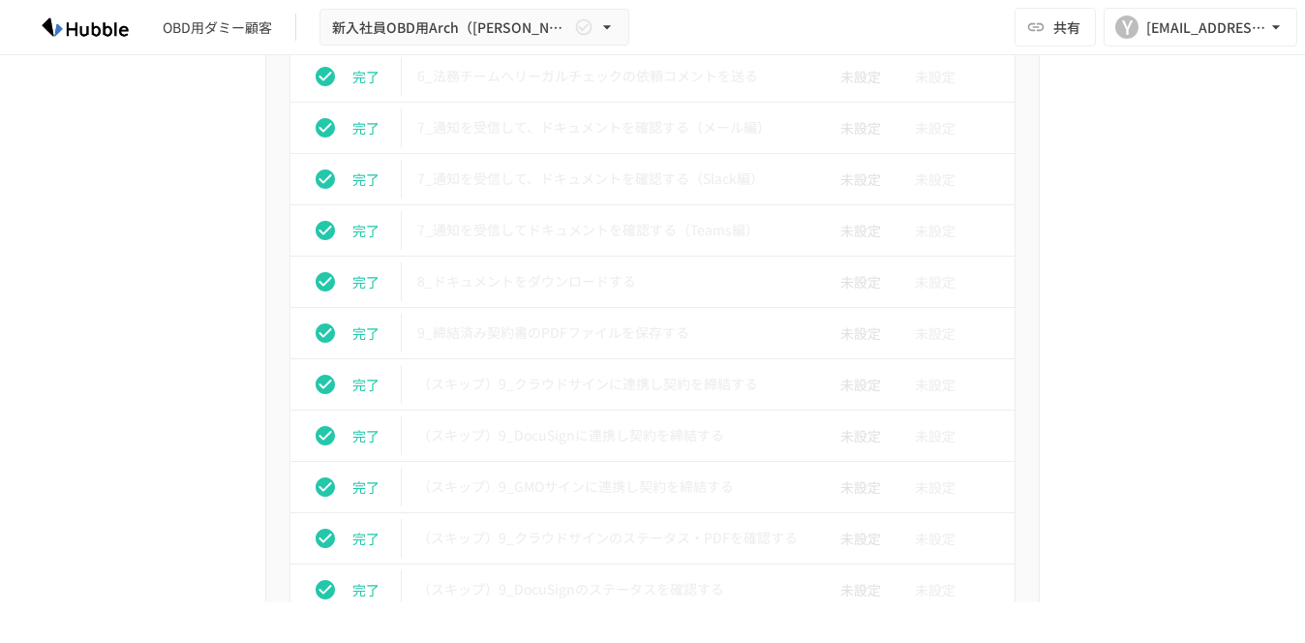
click at [188, 245] on div "進捗 タスク名 担当者 期限 完了 1_Hubbleにログインする 未設定 未設定 完了 2_契約書審査依頼フォームからレビュー依頼を行う 未設定 未設定 未…" at bounding box center [653, 122] width 1182 height 1420
